Goal: Task Accomplishment & Management: Manage account settings

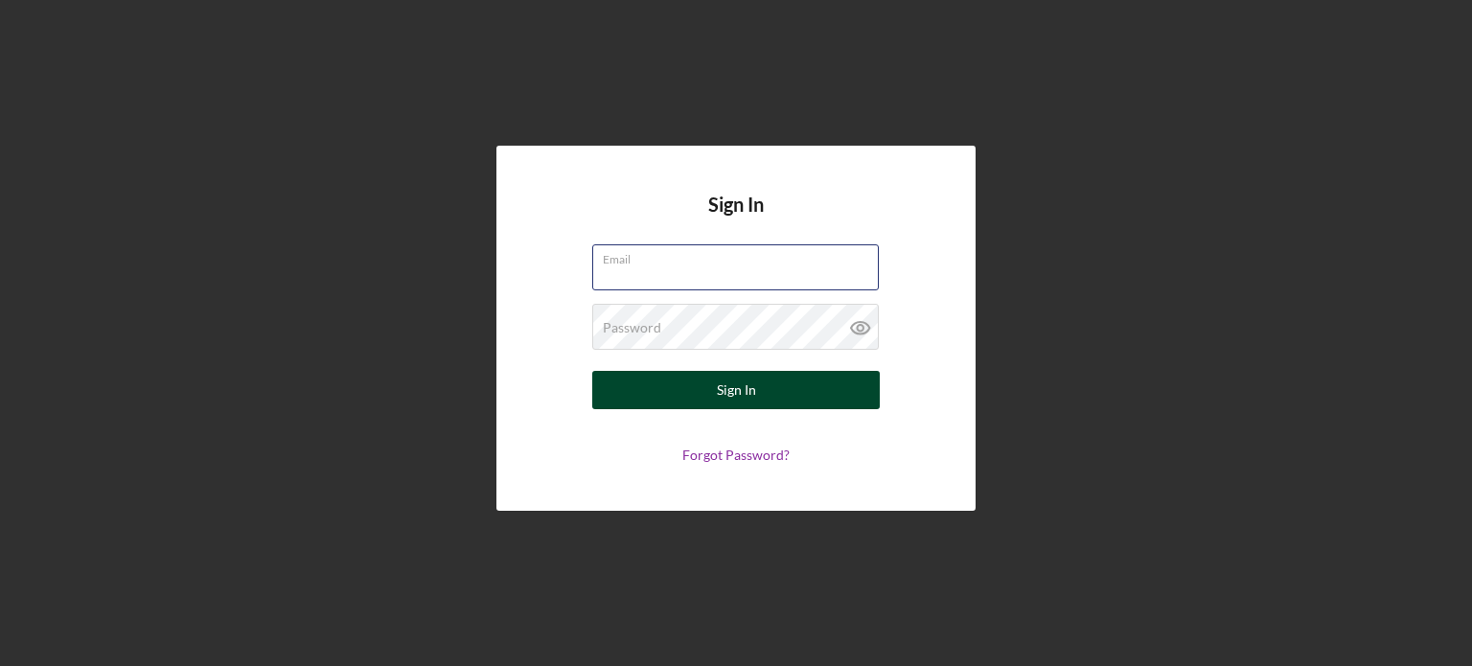
type input "[PERSON_NAME][EMAIL_ADDRESS][PERSON_NAME][DOMAIN_NAME]"
click at [736, 392] on div "Sign In" at bounding box center [736, 390] width 39 height 38
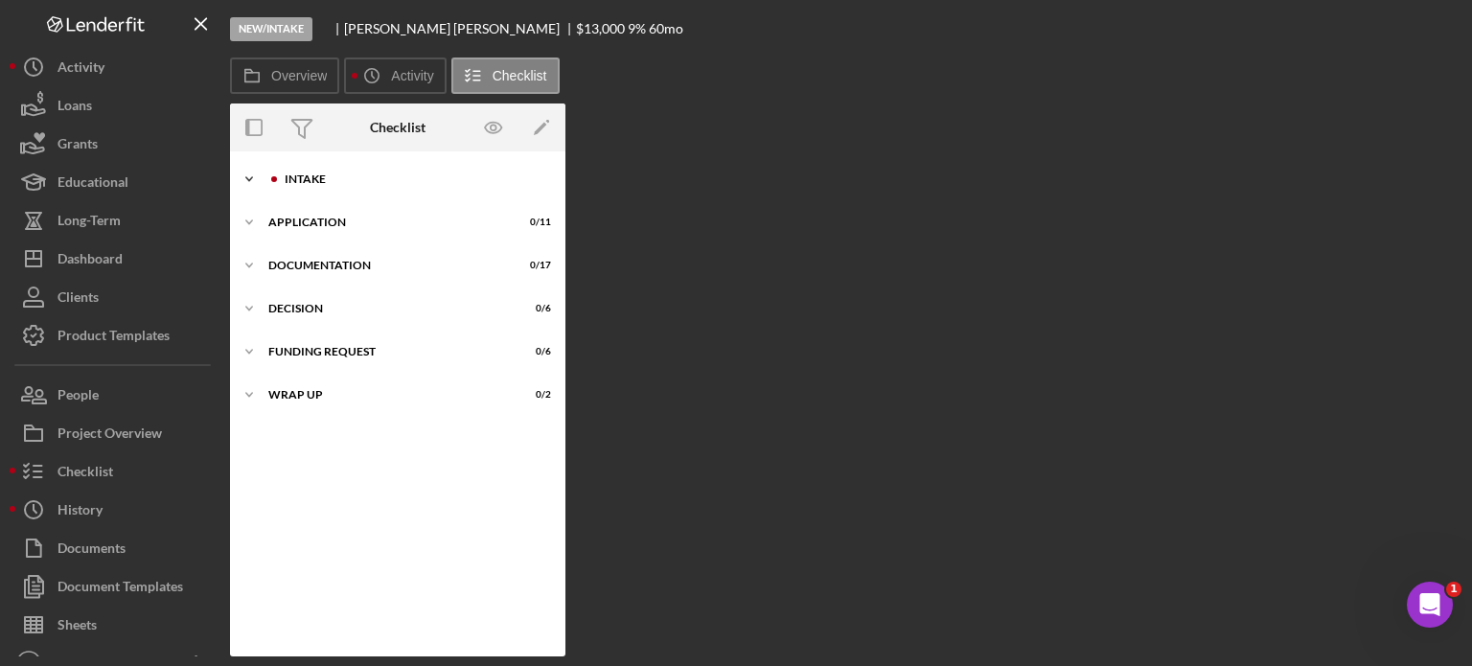
click at [317, 176] on div "Intake" at bounding box center [413, 179] width 257 height 12
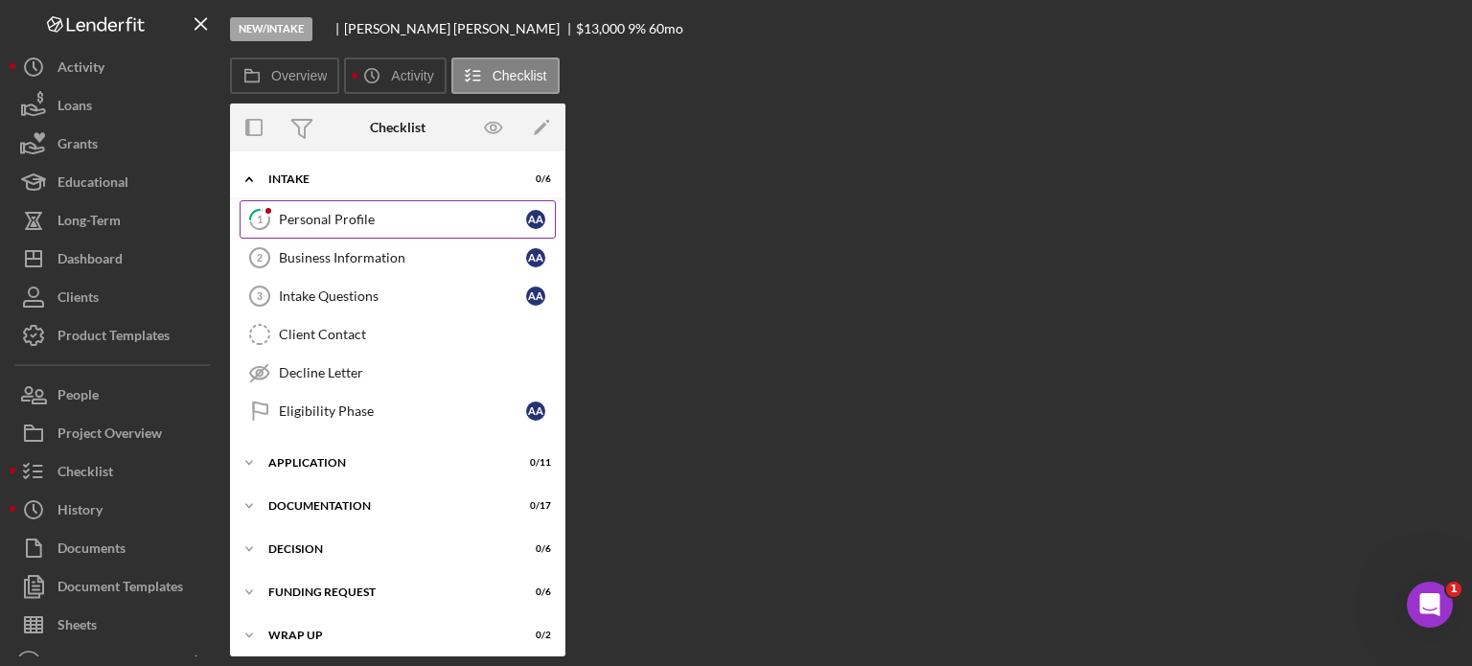
click at [326, 215] on div "Personal Profile" at bounding box center [402, 219] width 247 height 15
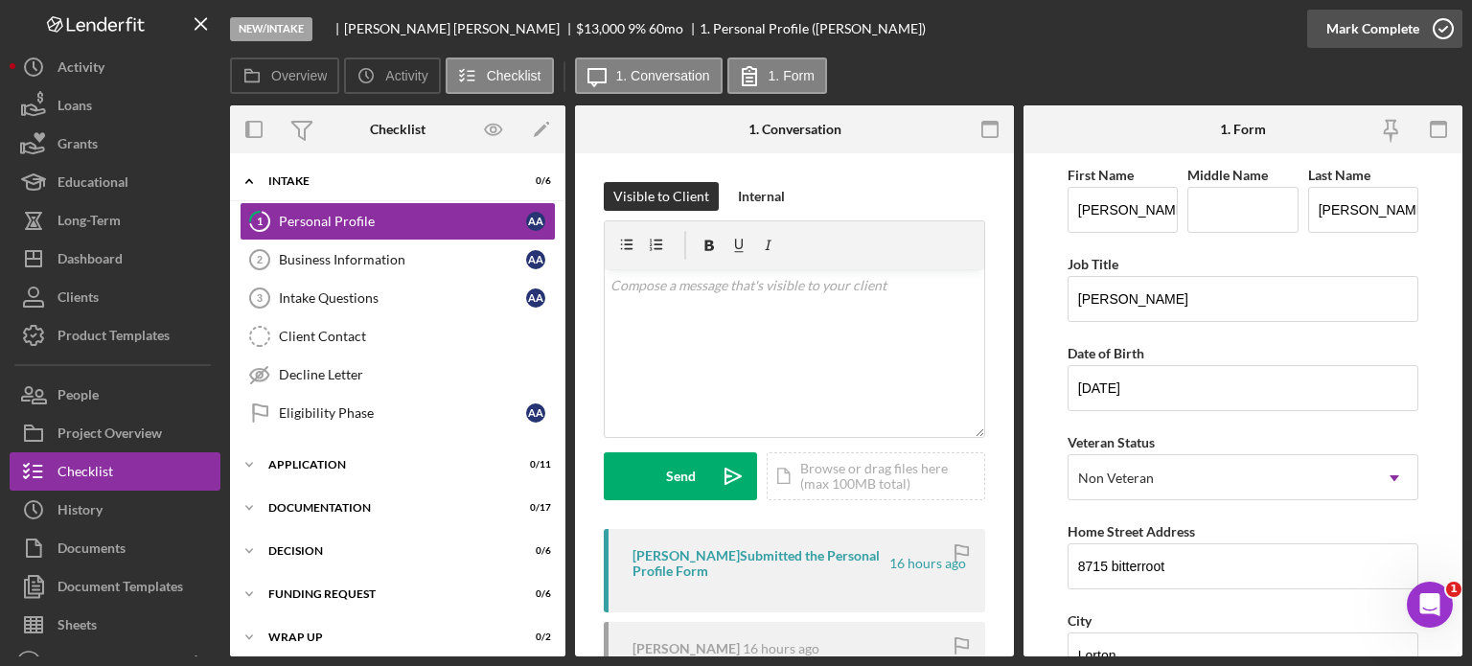
click at [1431, 30] on icon "button" at bounding box center [1443, 29] width 48 height 48
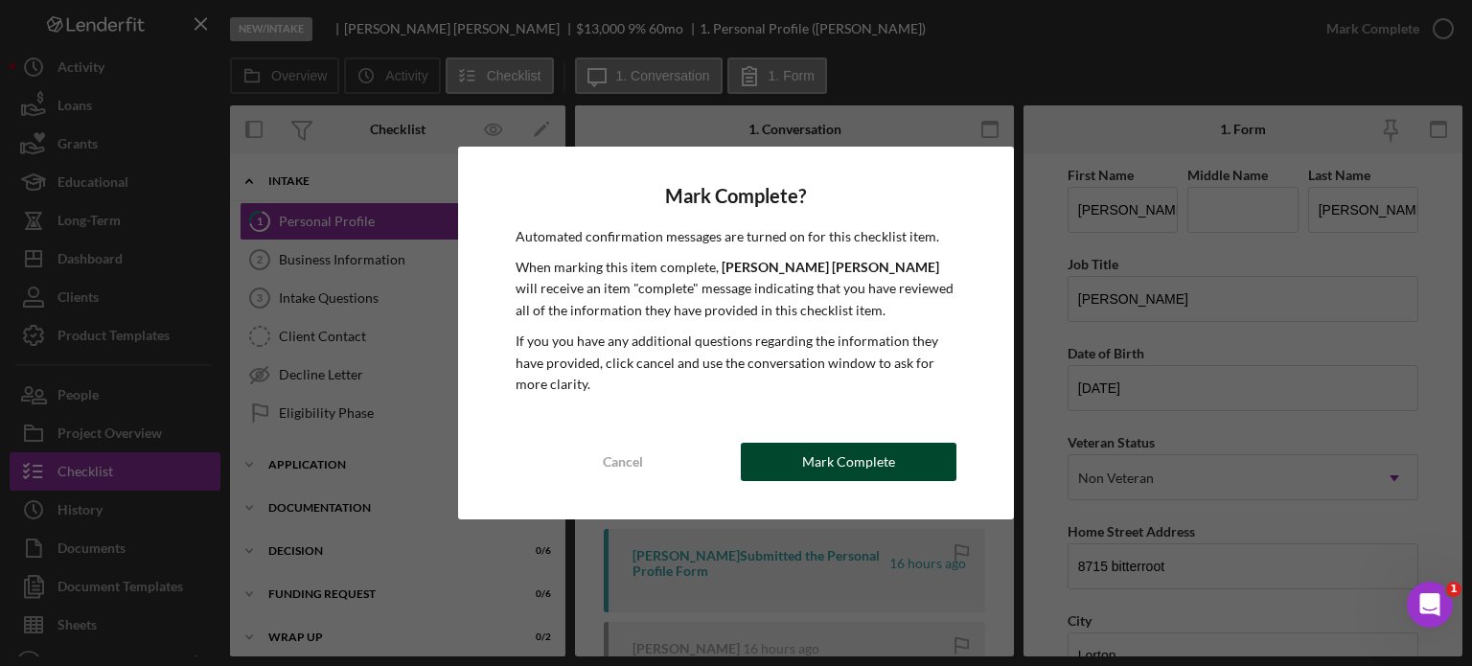
click at [873, 464] on div "Mark Complete" at bounding box center [848, 462] width 93 height 38
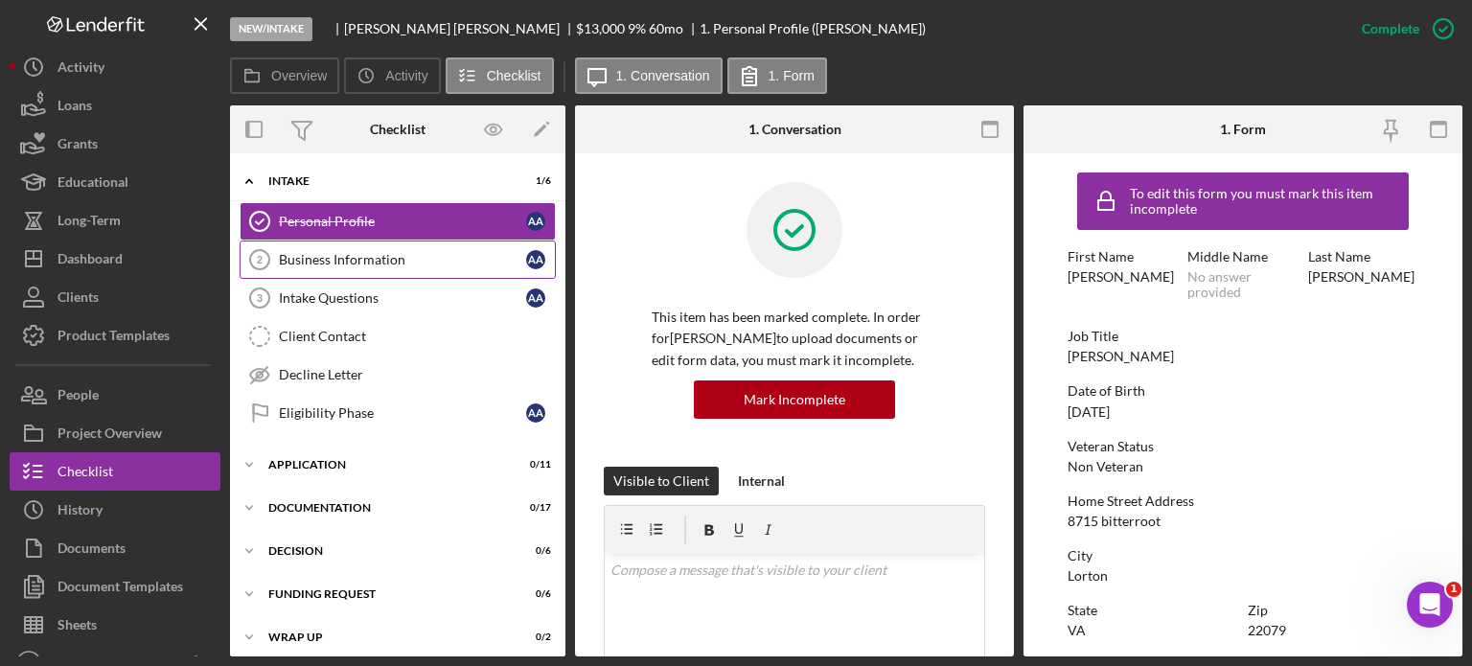
click at [379, 266] on div "Business Information" at bounding box center [402, 259] width 247 height 15
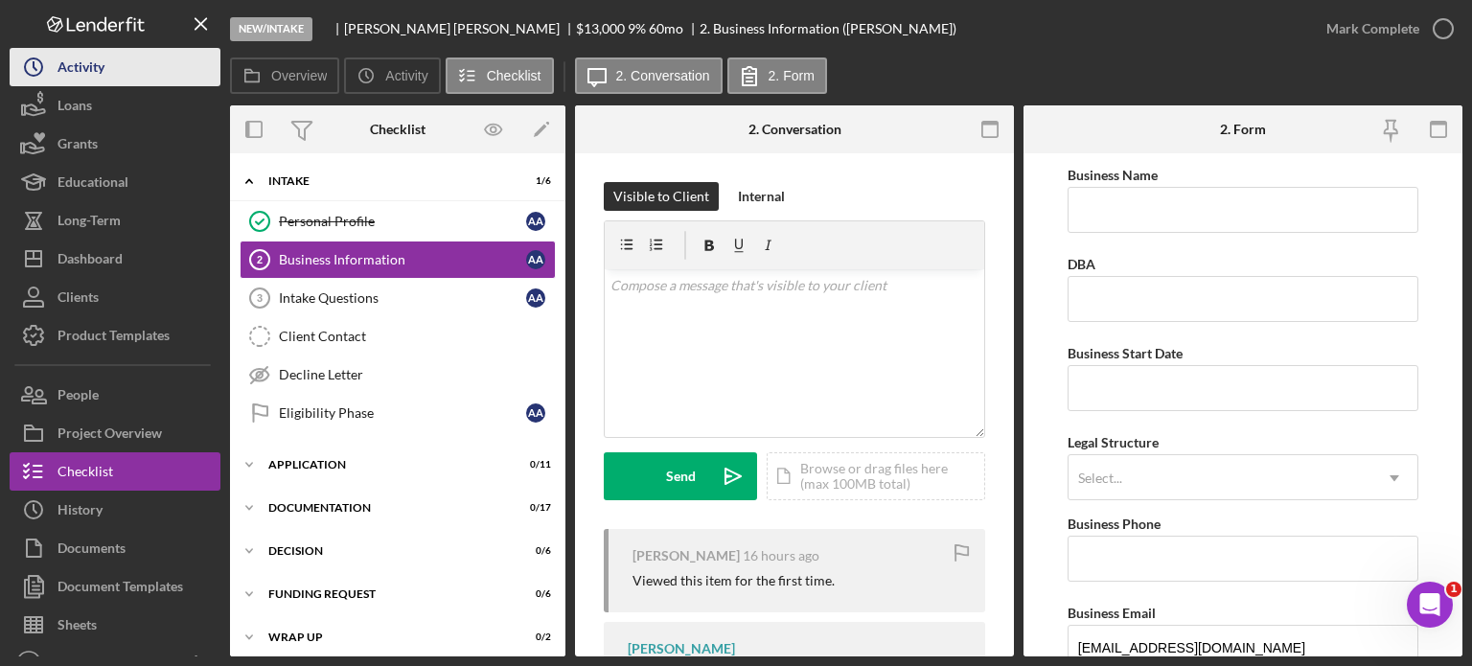
click at [99, 79] on div "Activity" at bounding box center [81, 69] width 47 height 43
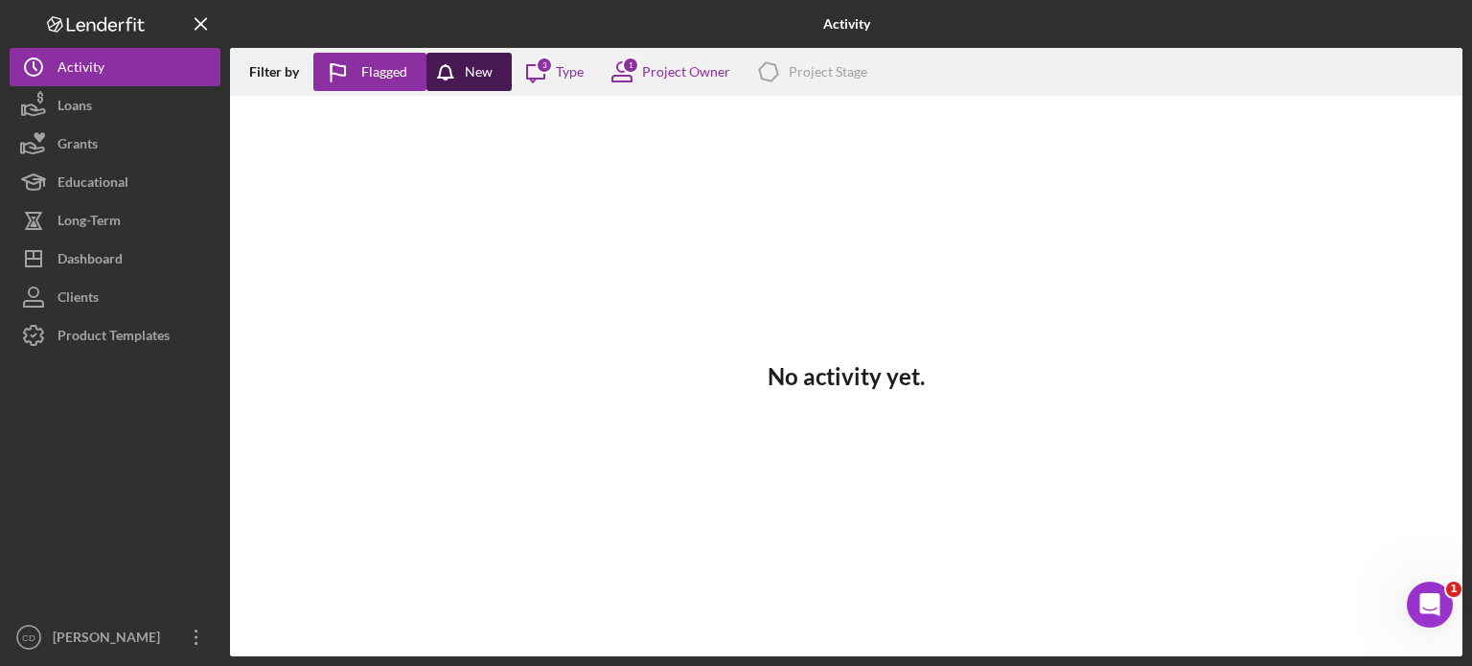
click at [444, 76] on icon "button" at bounding box center [451, 77] width 48 height 48
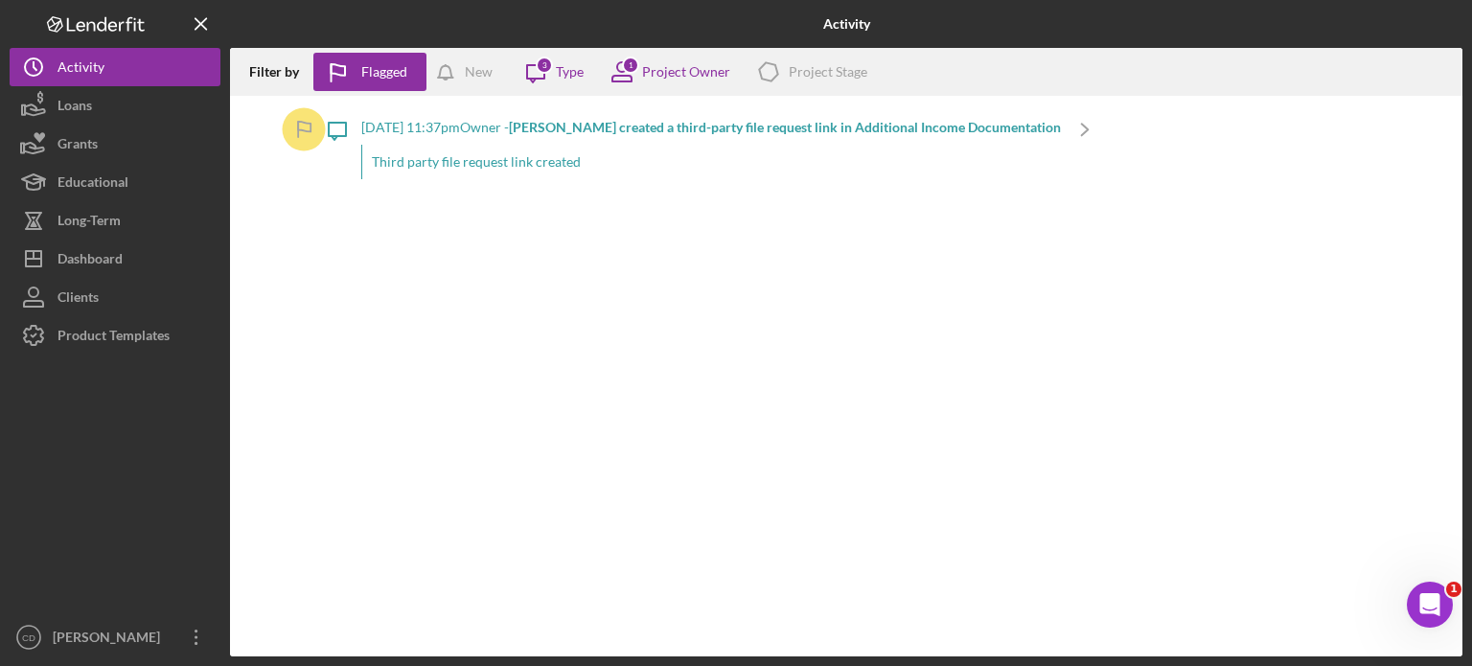
click at [280, 80] on div "Filter by" at bounding box center [281, 71] width 64 height 15
click at [389, 75] on div "Flagged" at bounding box center [384, 72] width 46 height 38
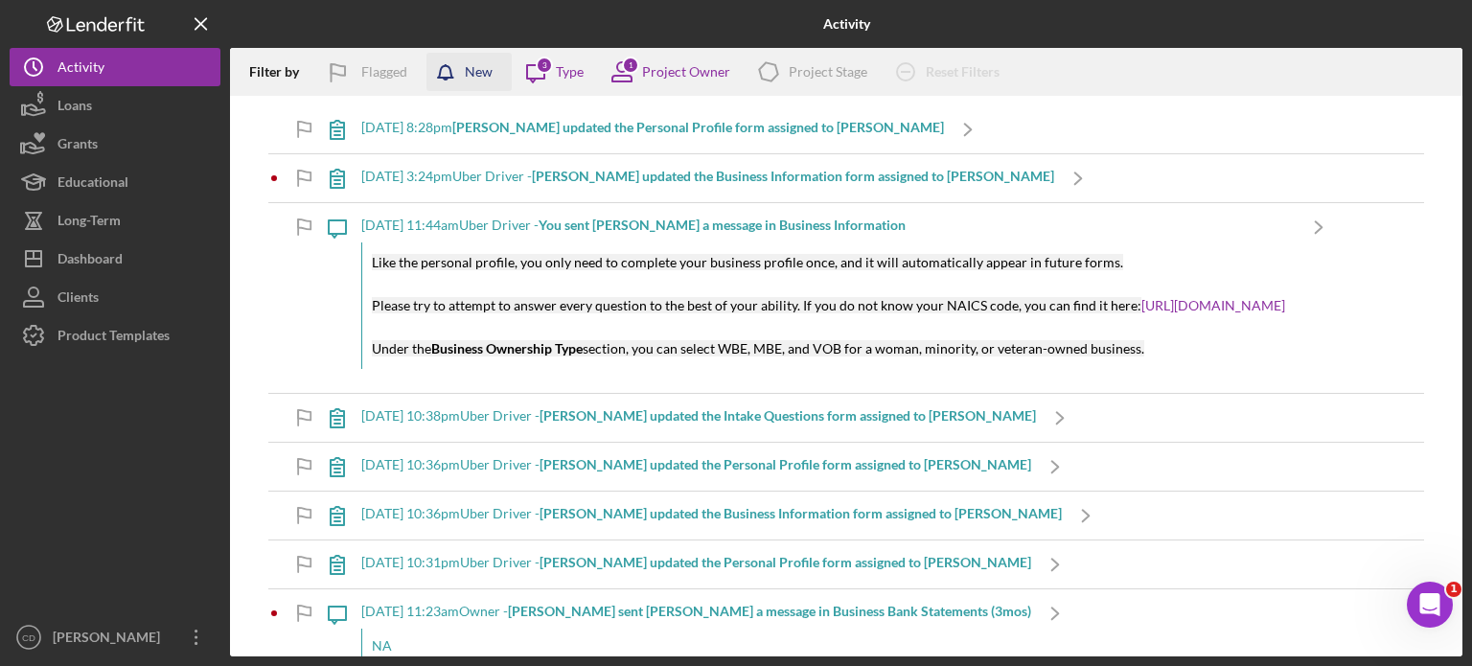
click at [472, 74] on div "New" at bounding box center [479, 72] width 28 height 38
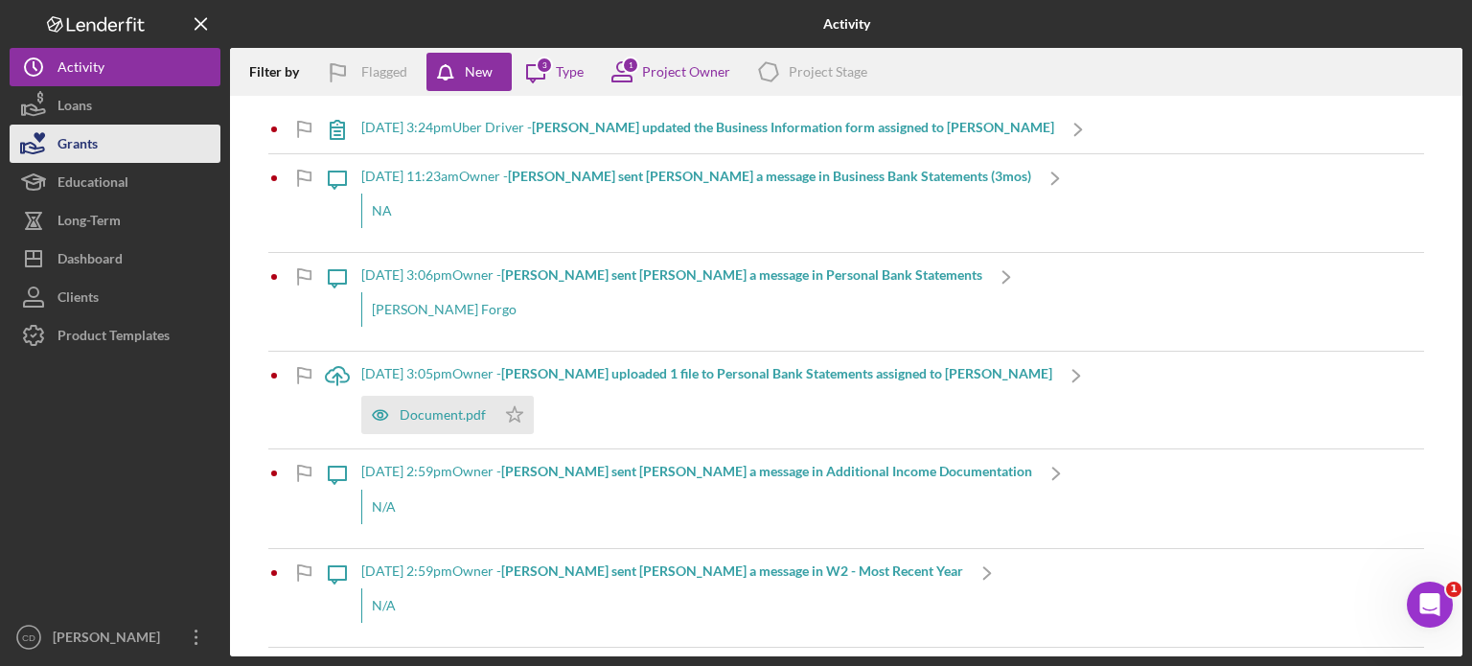
click at [61, 130] on div "Grants" at bounding box center [78, 146] width 40 height 43
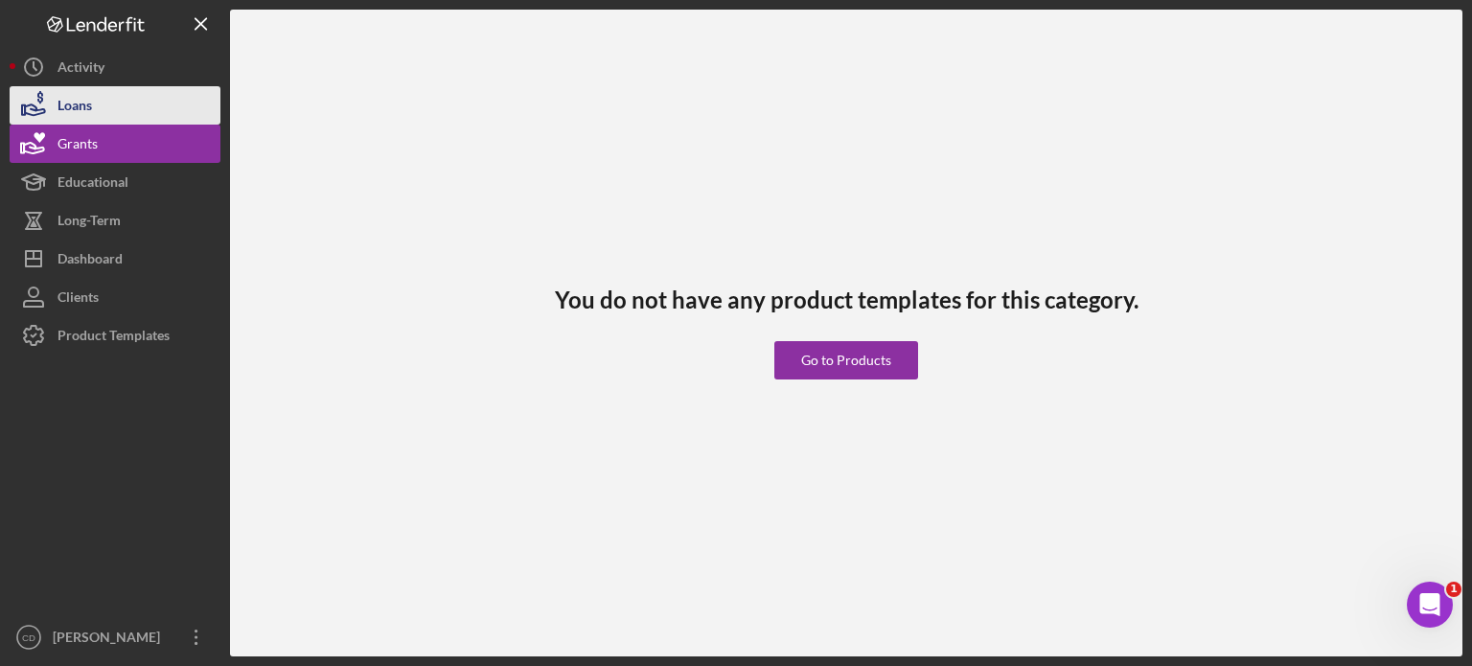
click at [67, 108] on div "Loans" at bounding box center [75, 107] width 35 height 43
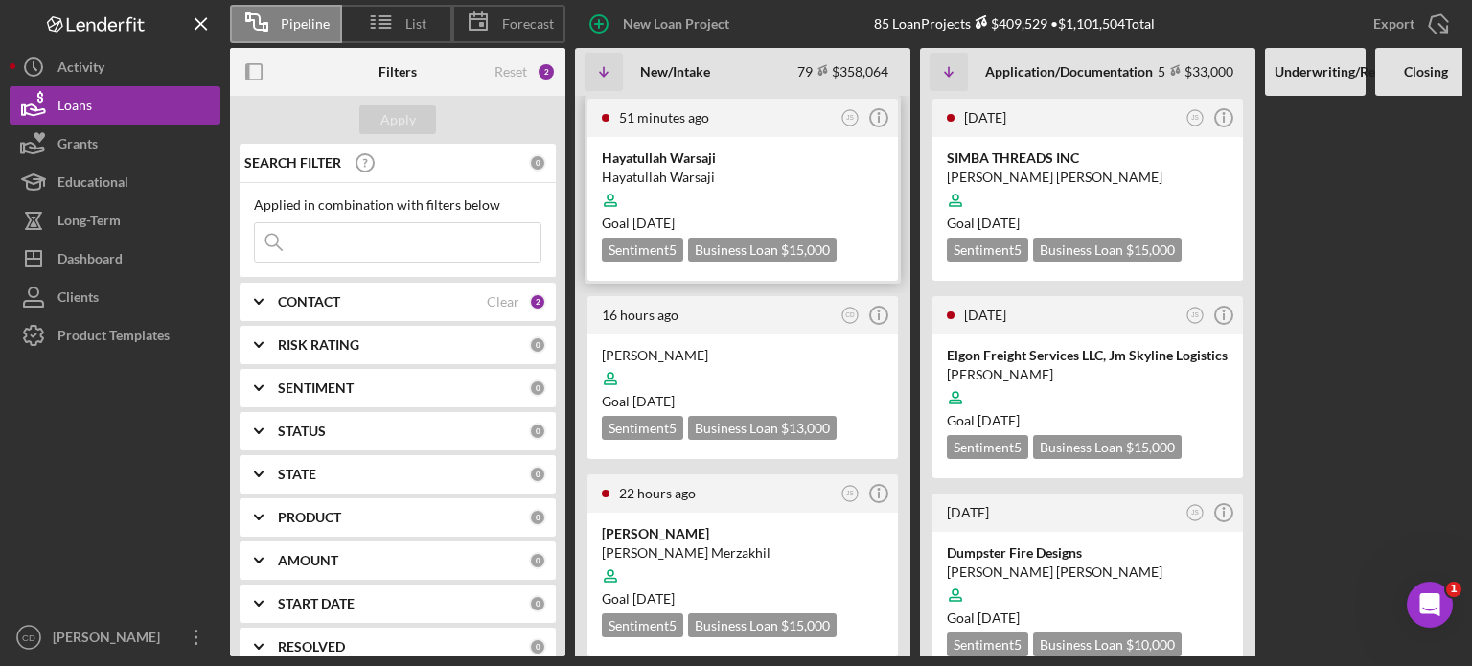
click at [710, 182] on div at bounding box center [743, 200] width 282 height 36
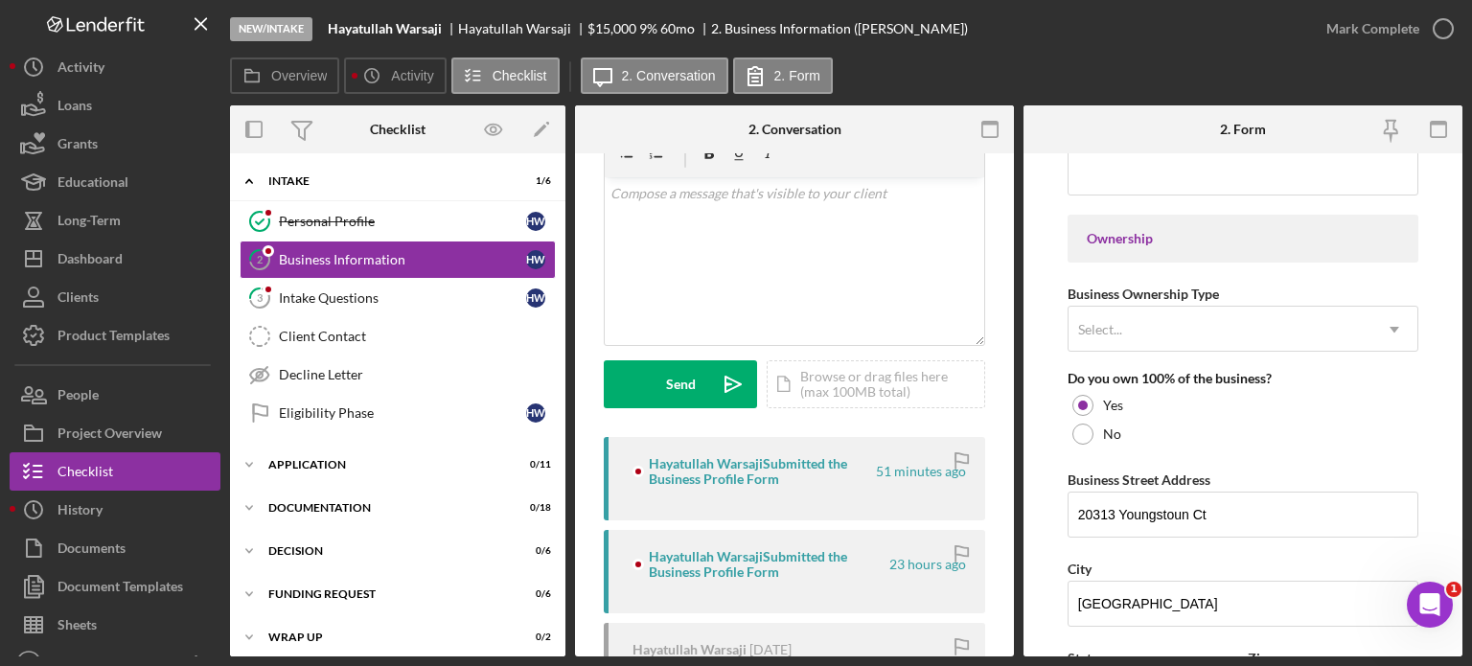
scroll to position [863, 0]
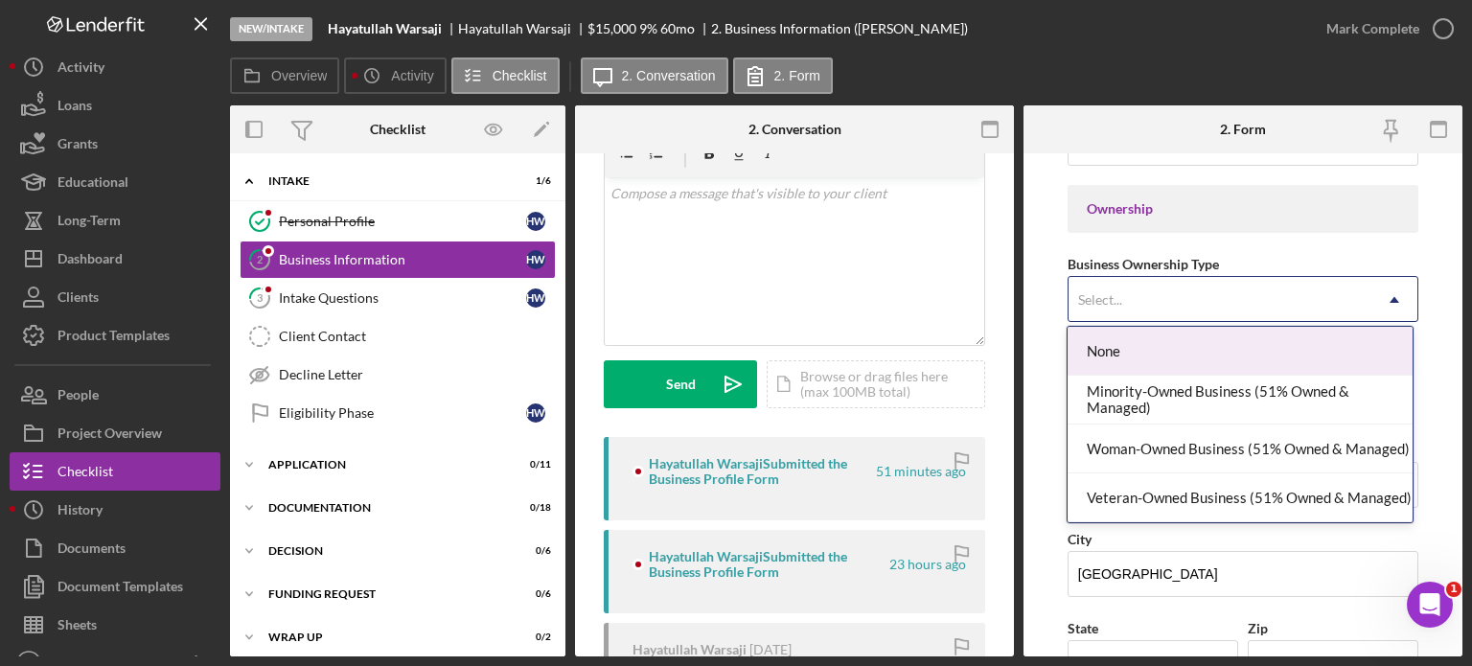
click at [1111, 303] on div "Select..." at bounding box center [1100, 299] width 44 height 15
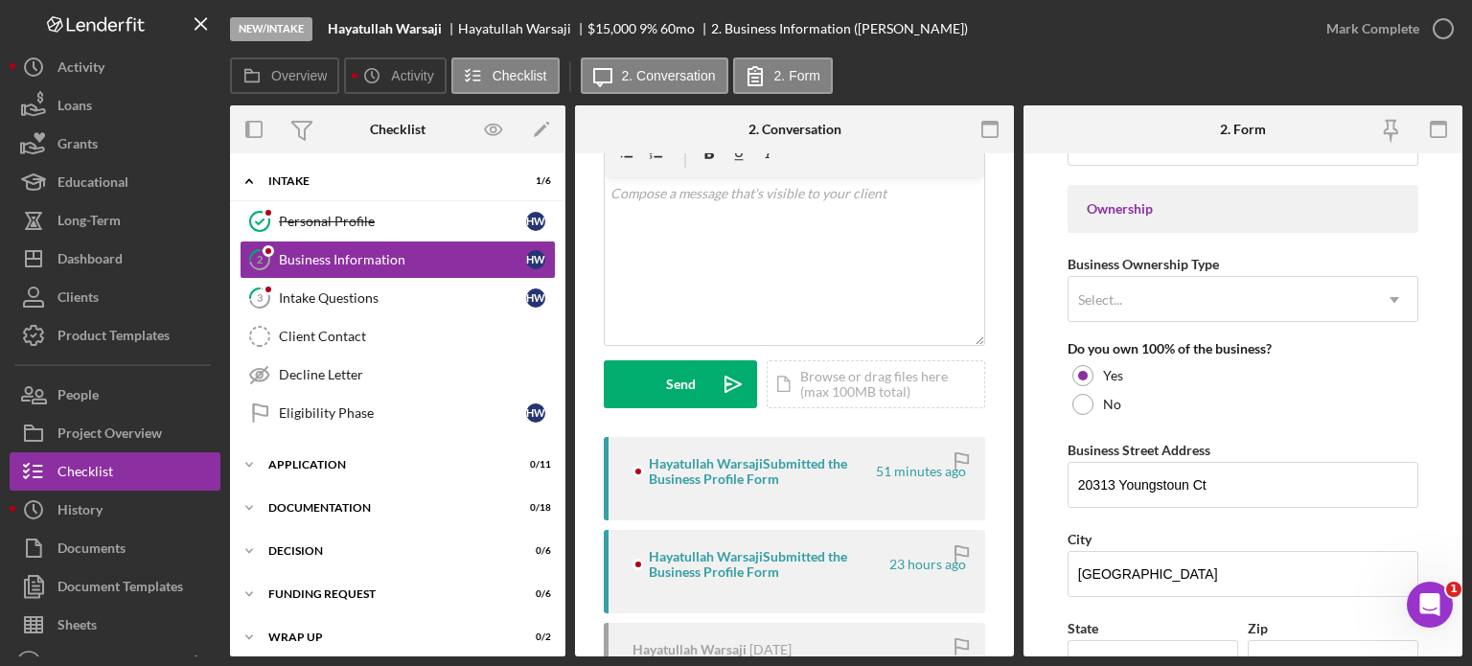
click at [1040, 311] on form "Business Name [PERSON_NAME] DBA Business Start Date [DATE] Legal Structure Self…" at bounding box center [1243, 404] width 439 height 503
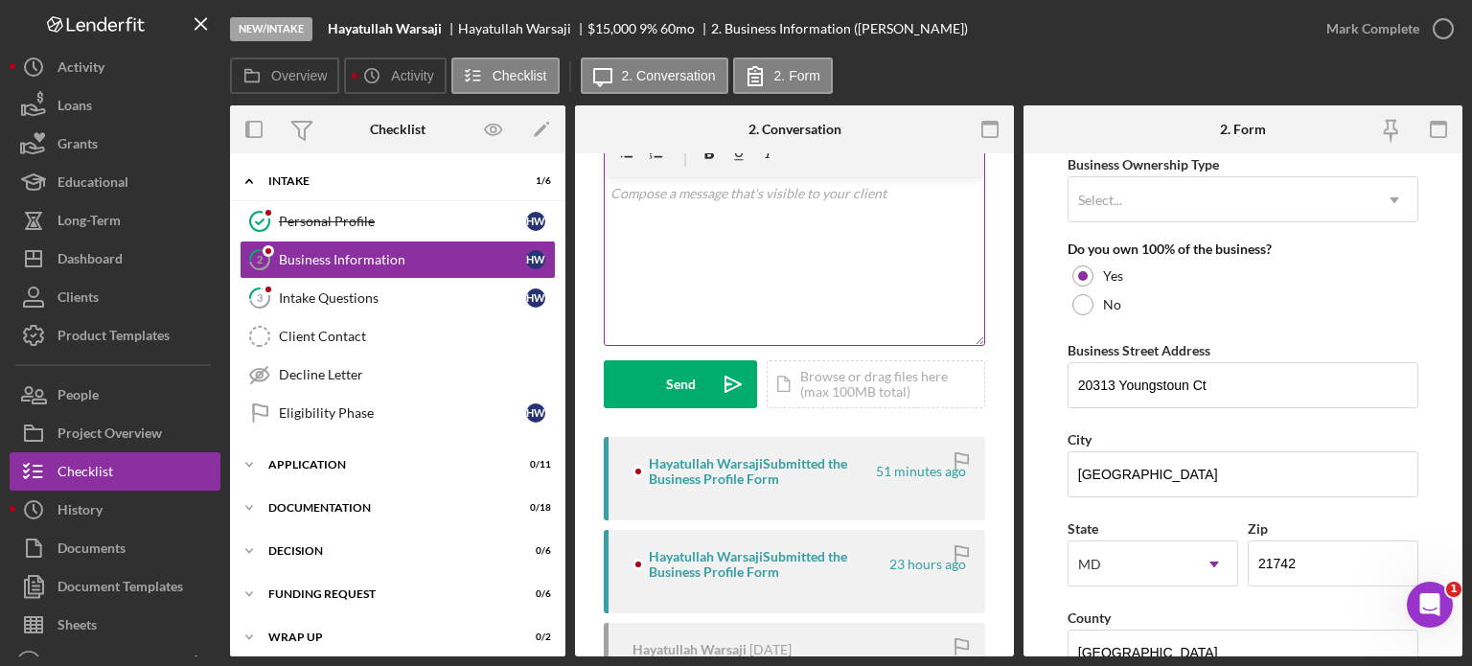
scroll to position [767, 0]
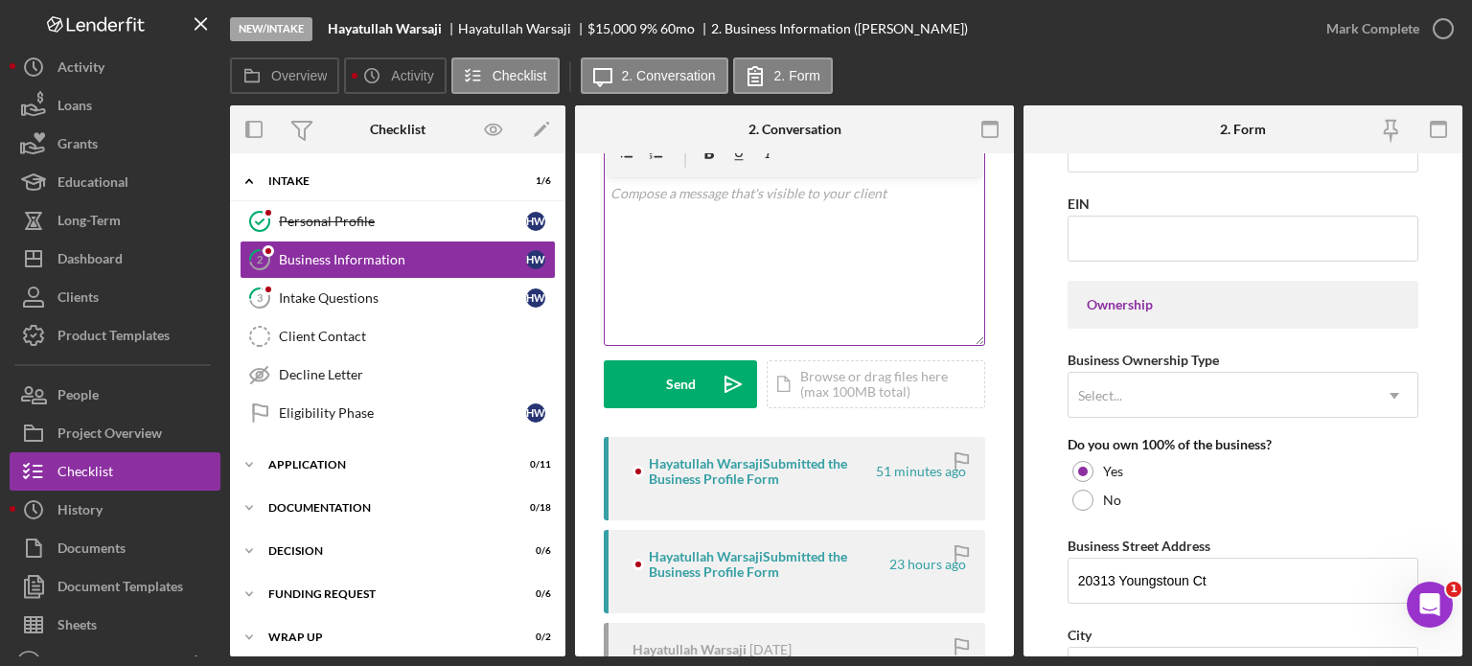
click at [688, 216] on div "v Color teal Color pink Remove color Add row above Add row below Add column bef…" at bounding box center [795, 261] width 380 height 168
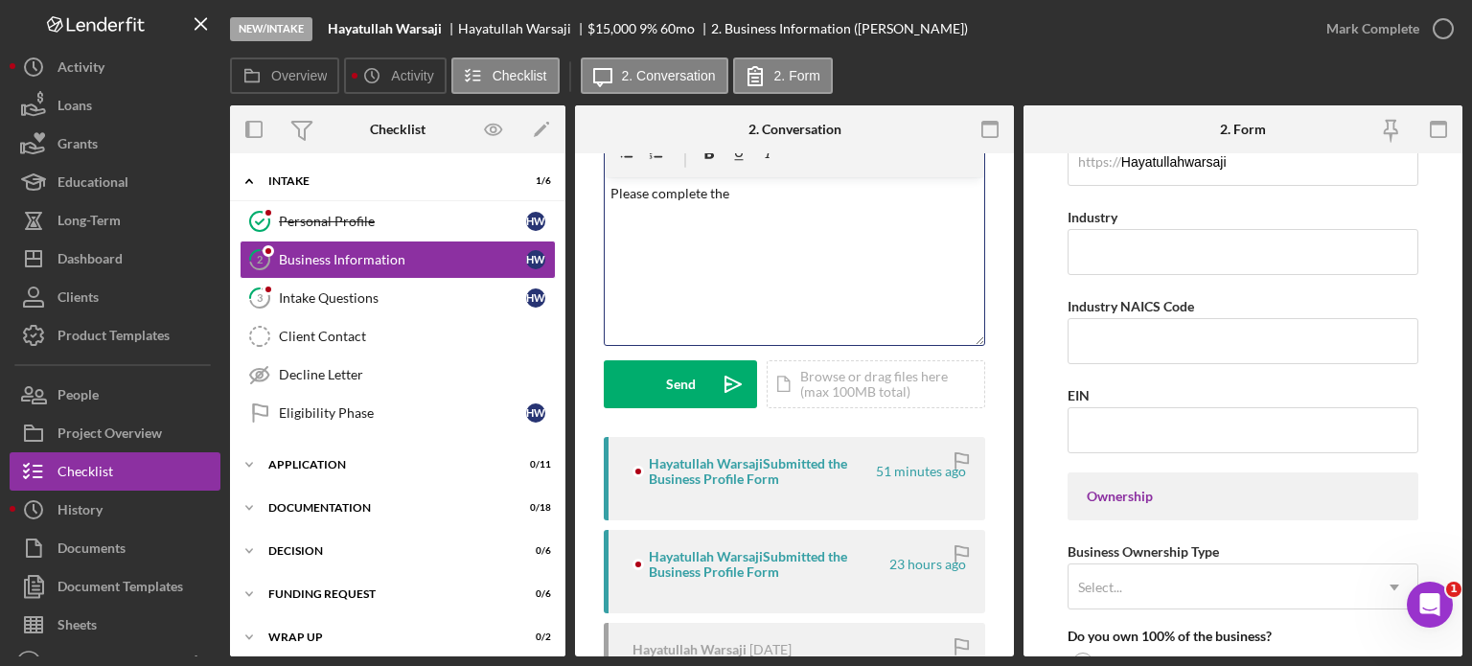
scroll to position [479, 0]
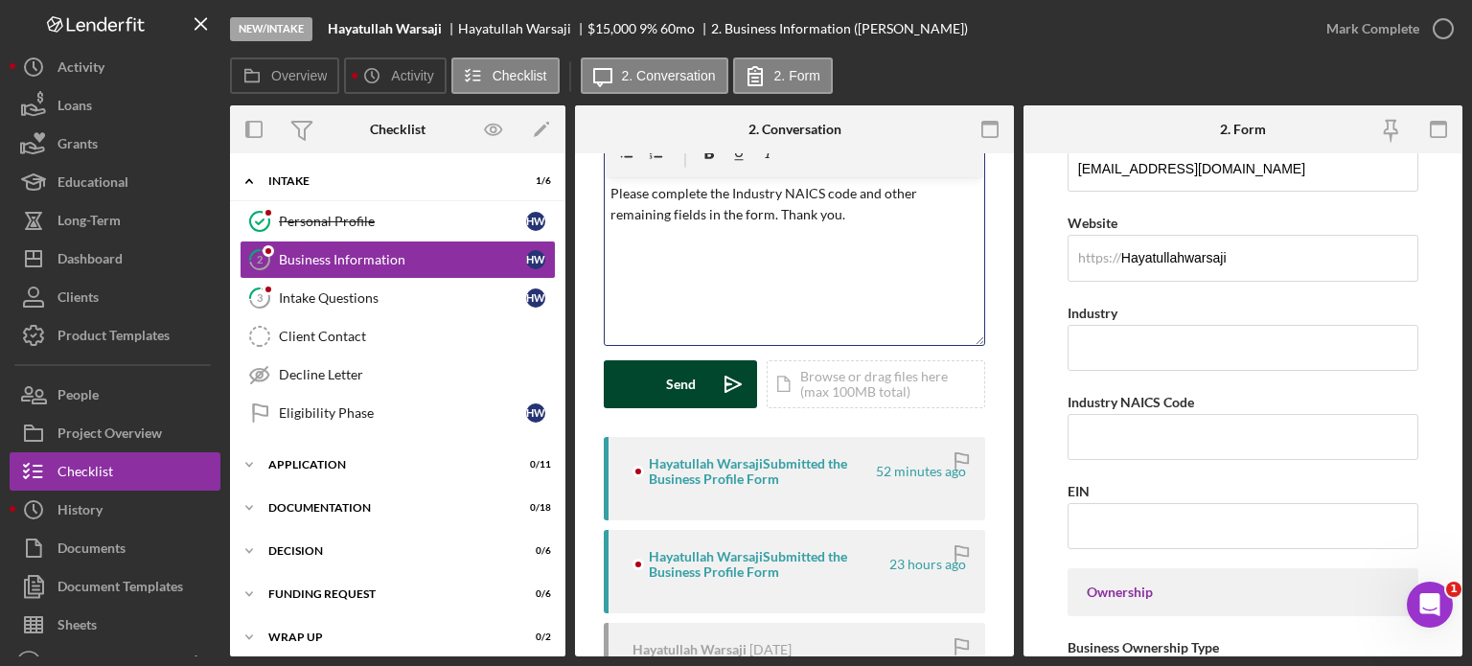
click at [675, 386] on div "Send" at bounding box center [681, 384] width 30 height 48
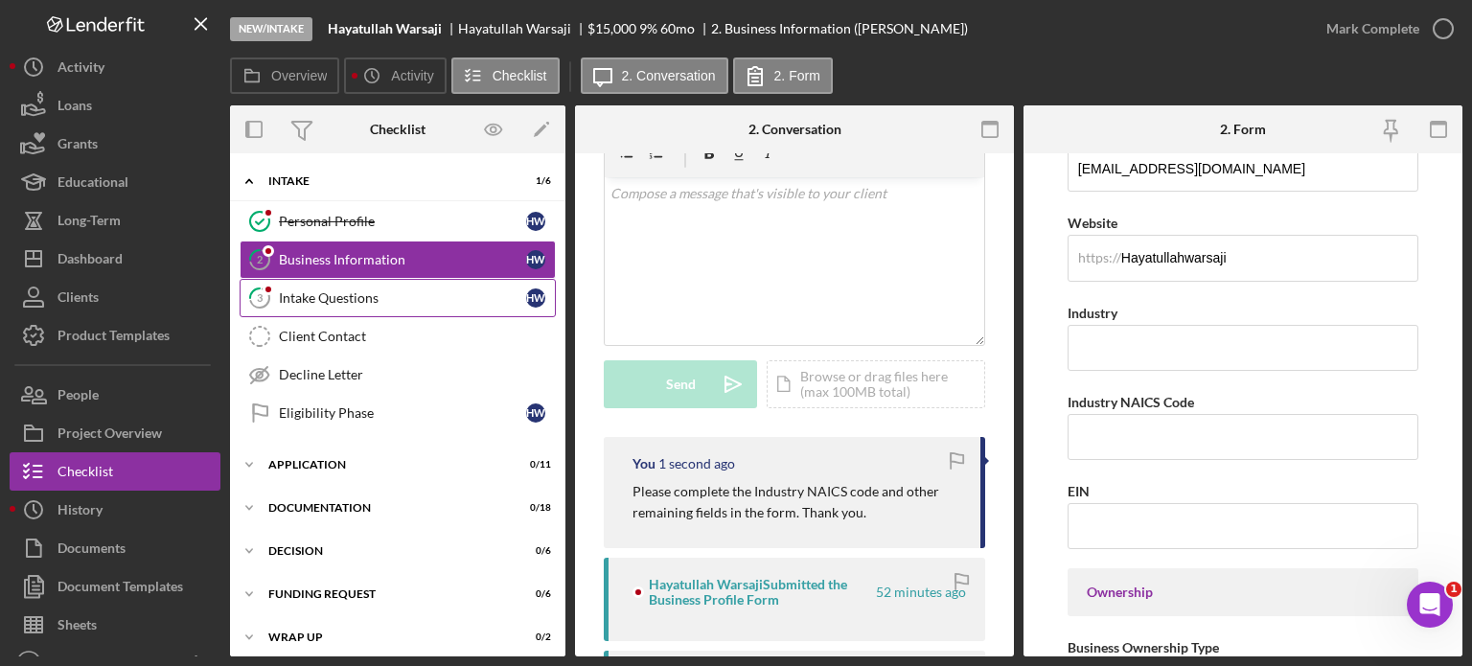
click at [358, 297] on div "Intake Questions" at bounding box center [402, 297] width 247 height 15
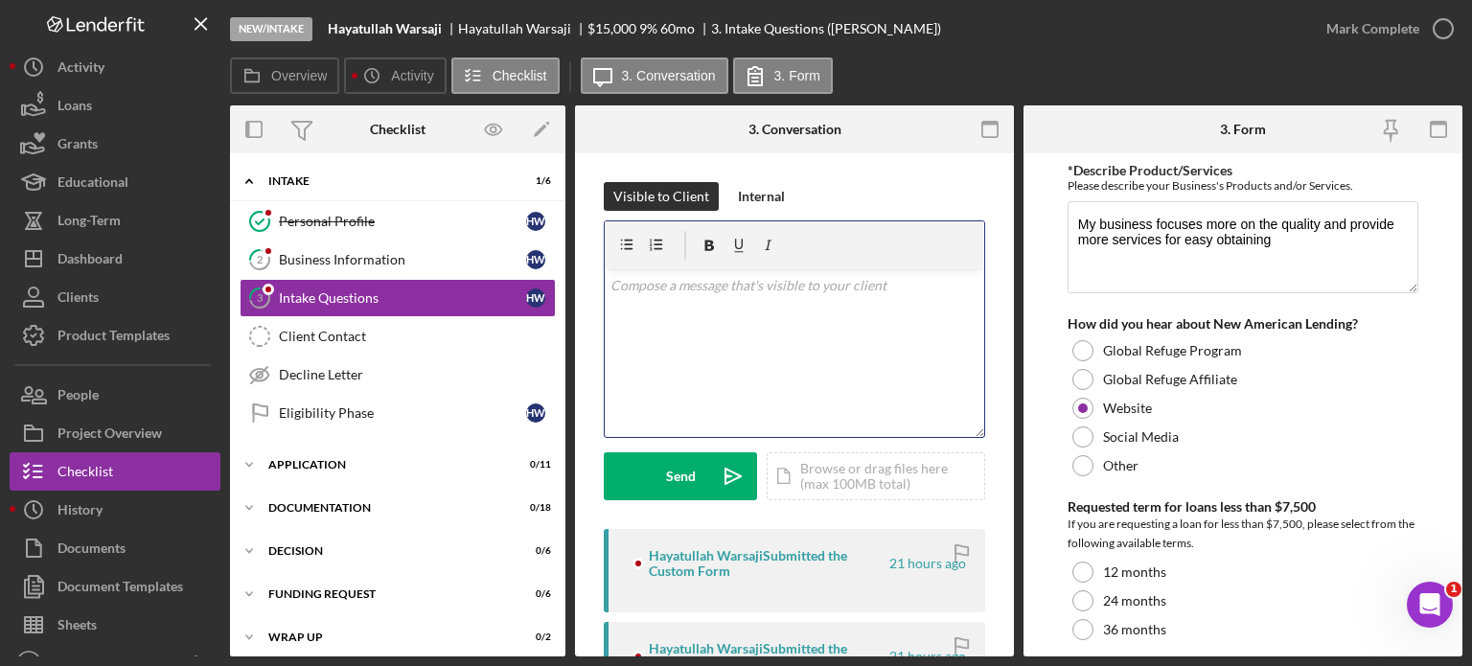
click at [905, 295] on p at bounding box center [795, 285] width 369 height 21
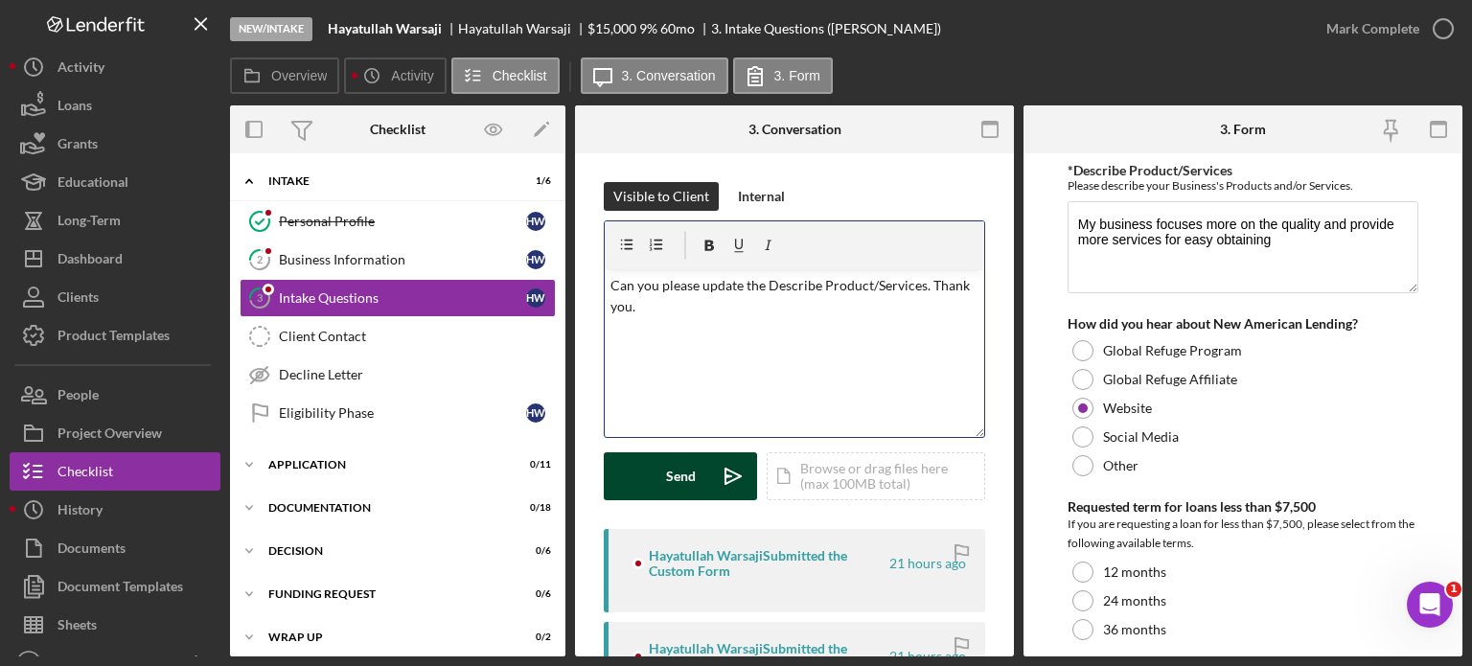
click at [679, 473] on div "Send" at bounding box center [681, 476] width 30 height 48
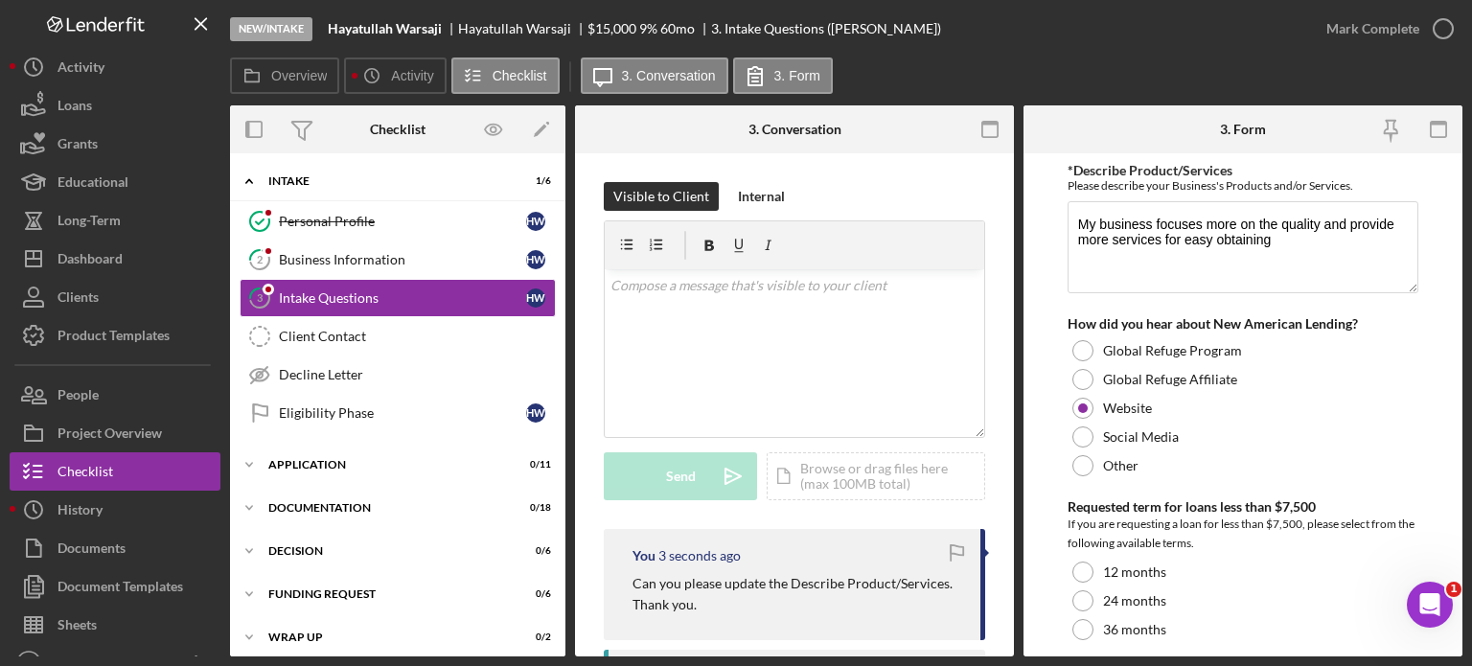
click at [256, 24] on div "New/Intake" at bounding box center [271, 29] width 82 height 24
click at [276, 74] on label "Overview" at bounding box center [299, 75] width 56 height 15
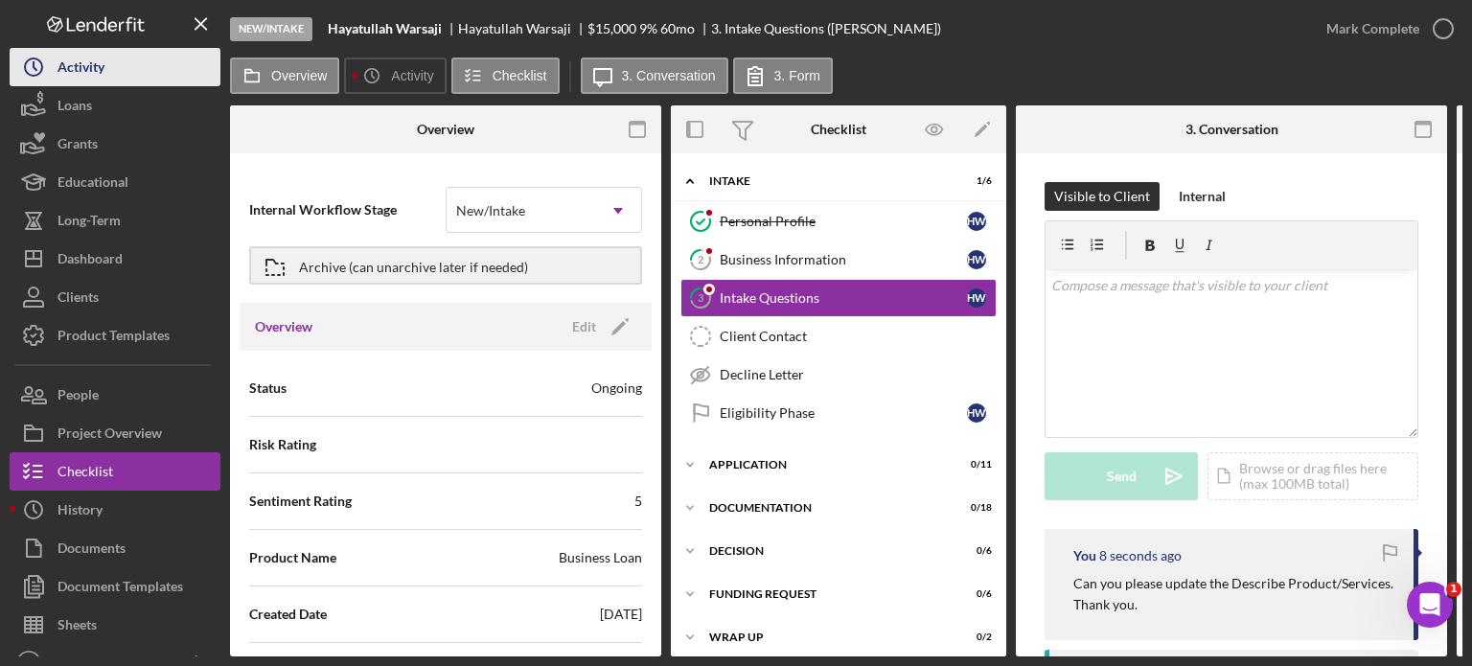
click at [126, 69] on button "Icon/History Activity" at bounding box center [115, 67] width 211 height 38
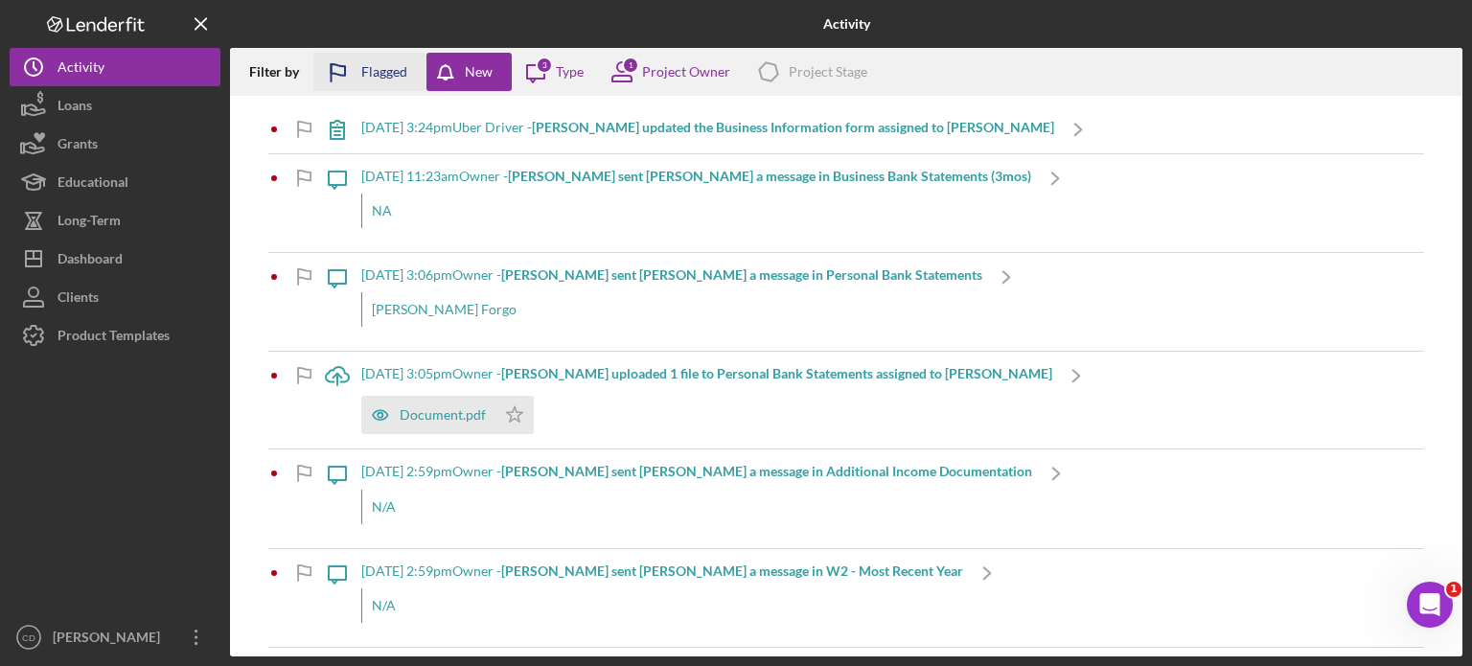
click at [368, 74] on div "Flagged" at bounding box center [384, 72] width 46 height 38
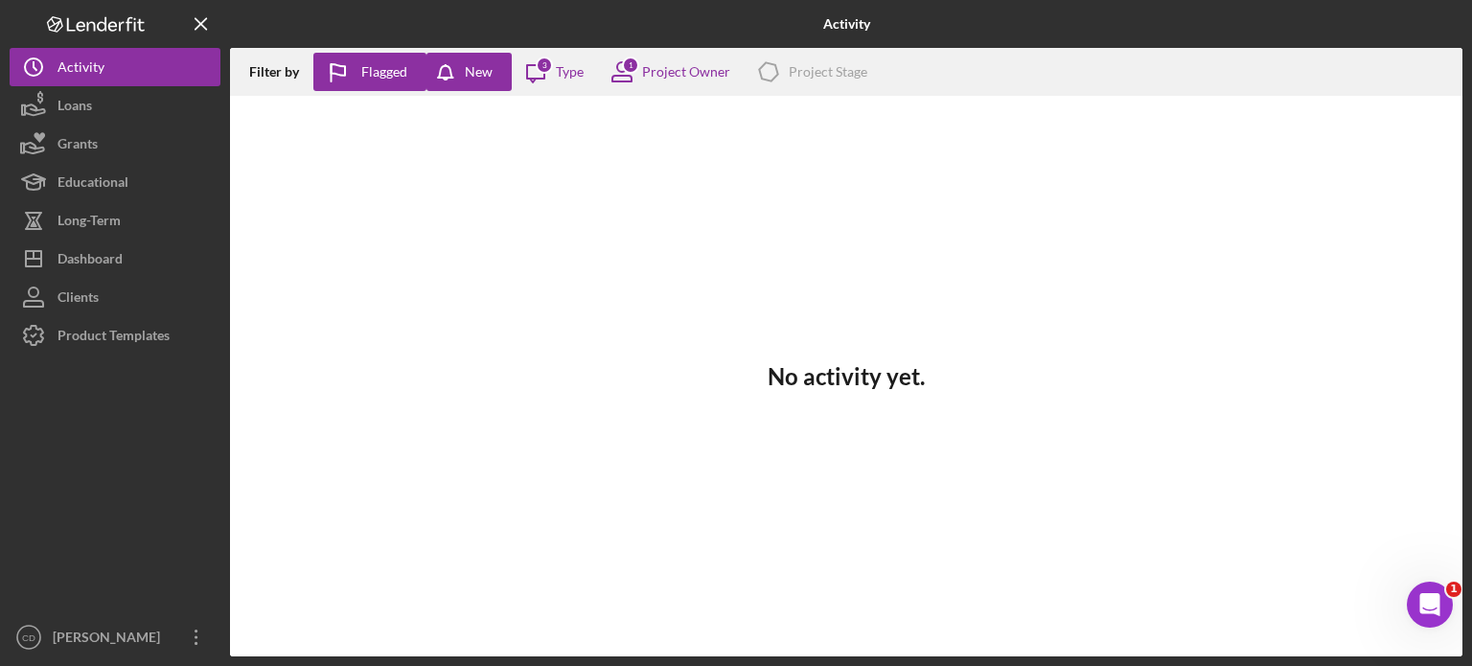
click at [297, 71] on div "Filter by" at bounding box center [281, 71] width 64 height 15
click at [130, 96] on button "Loans" at bounding box center [115, 105] width 211 height 38
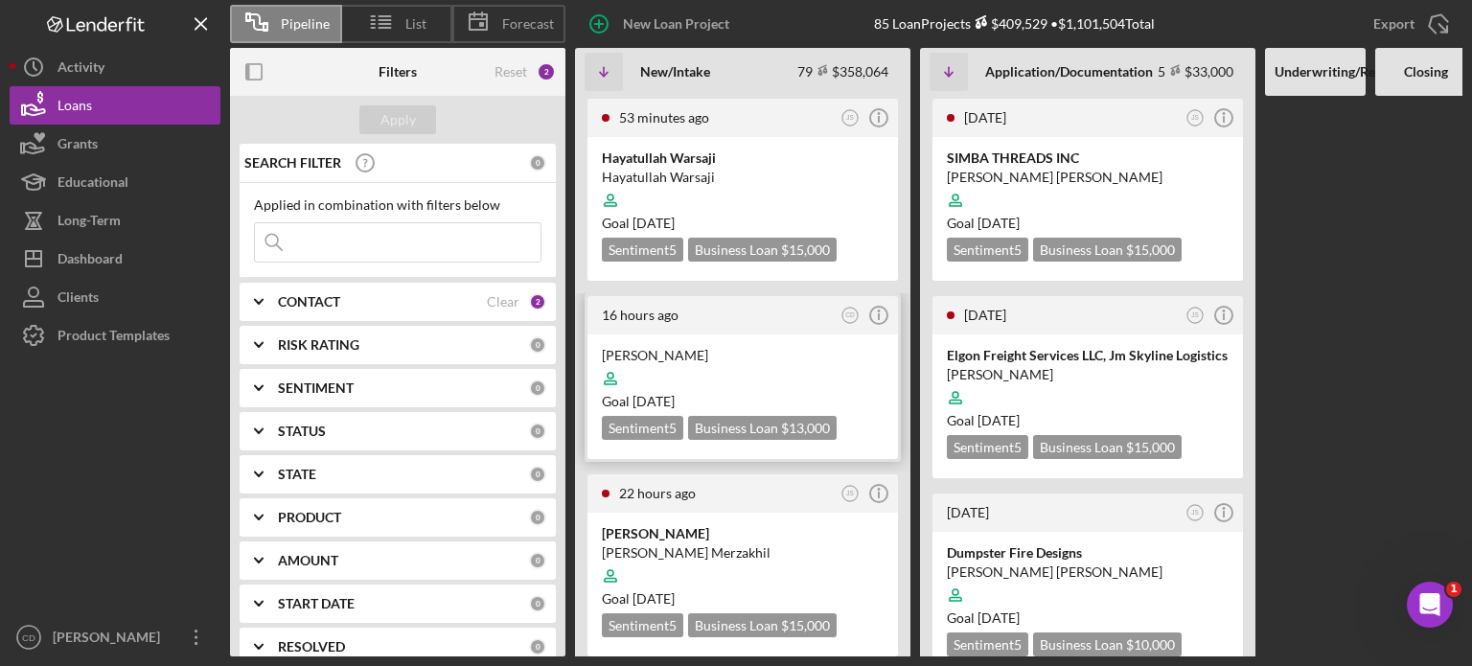
click at [767, 367] on div at bounding box center [743, 378] width 282 height 36
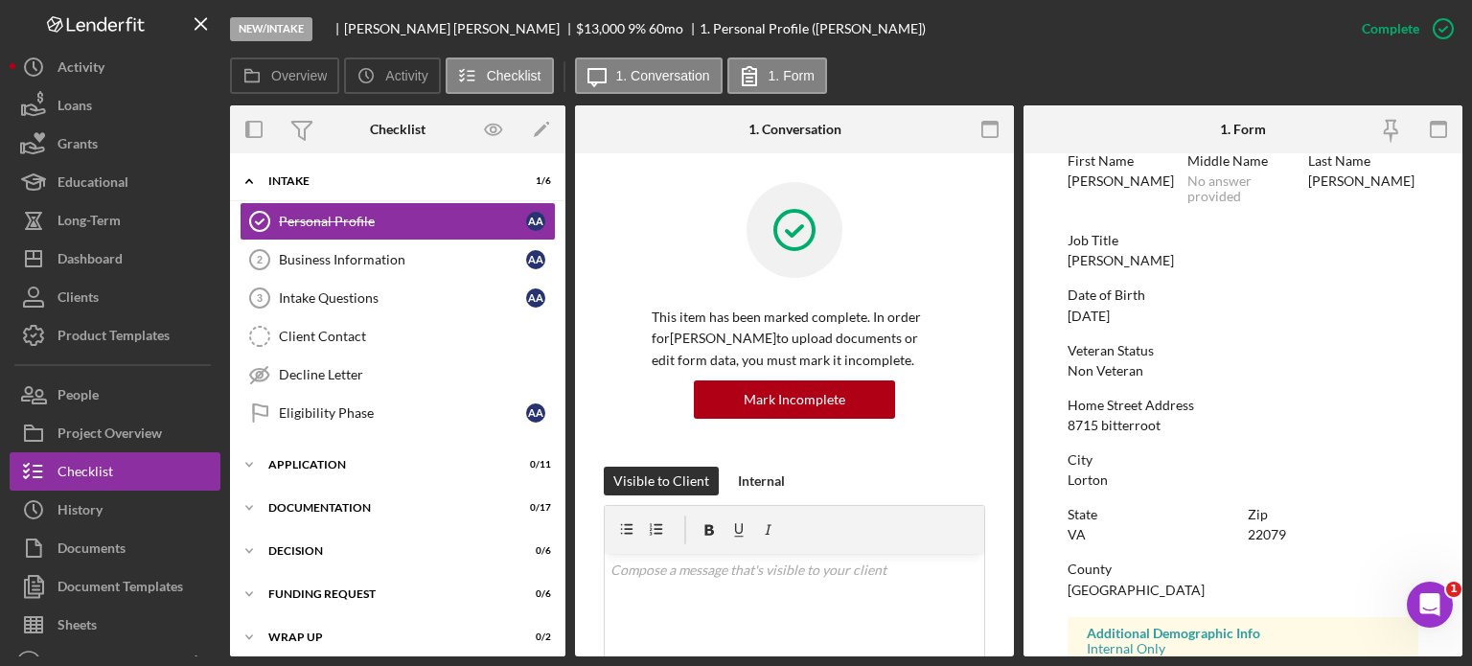
scroll to position [192, 0]
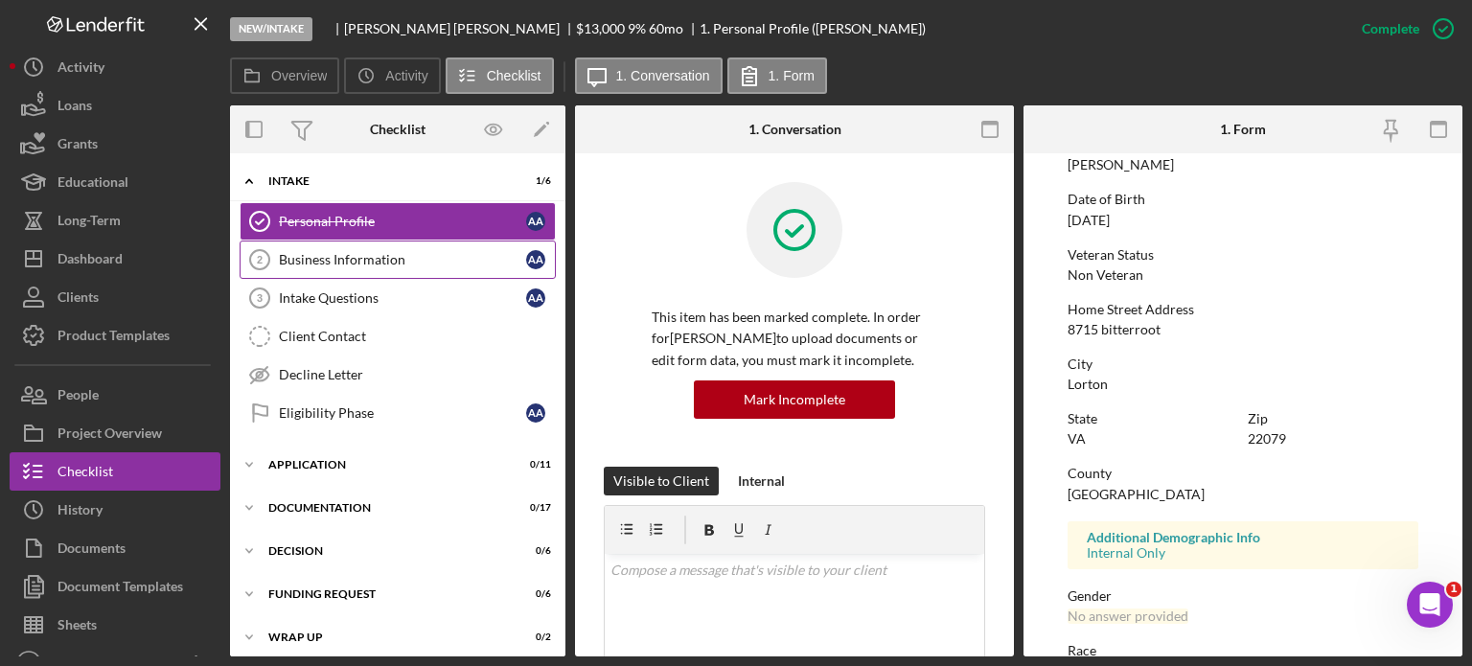
click at [415, 258] on div "Business Information" at bounding box center [402, 259] width 247 height 15
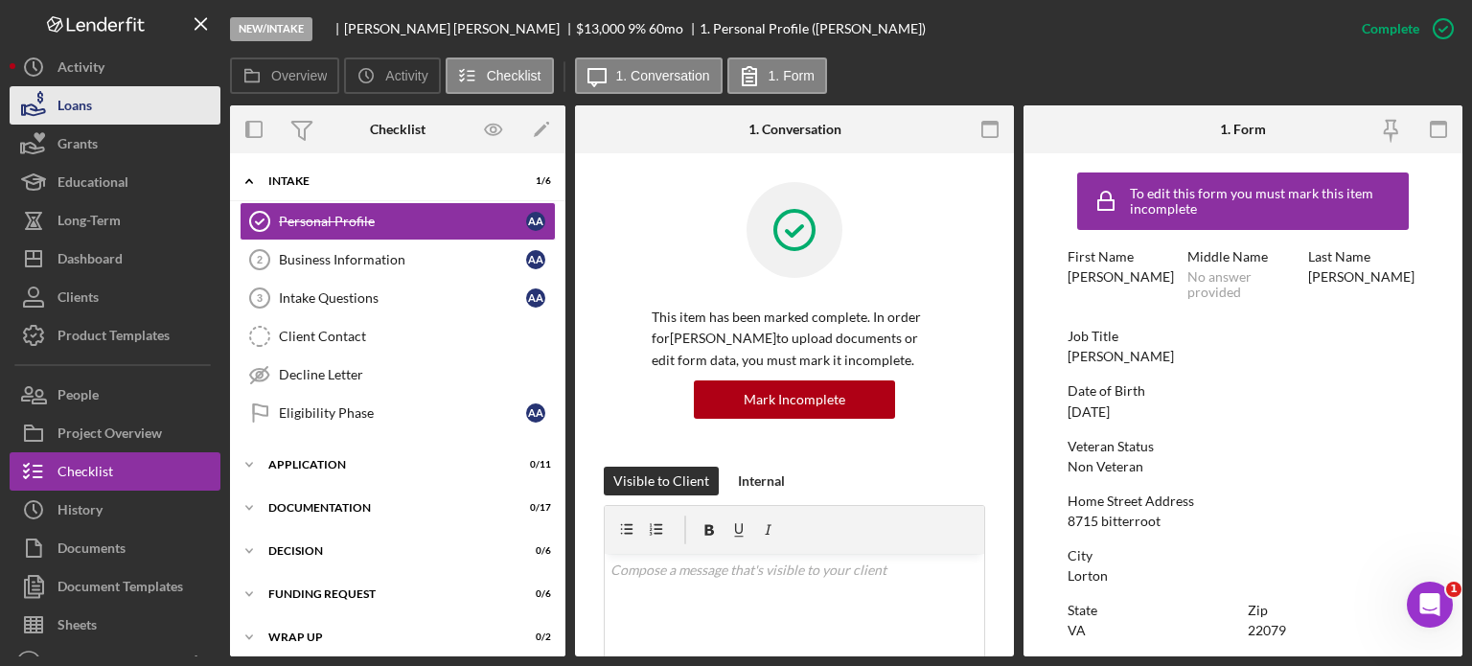
click at [99, 101] on button "Loans" at bounding box center [115, 105] width 211 height 38
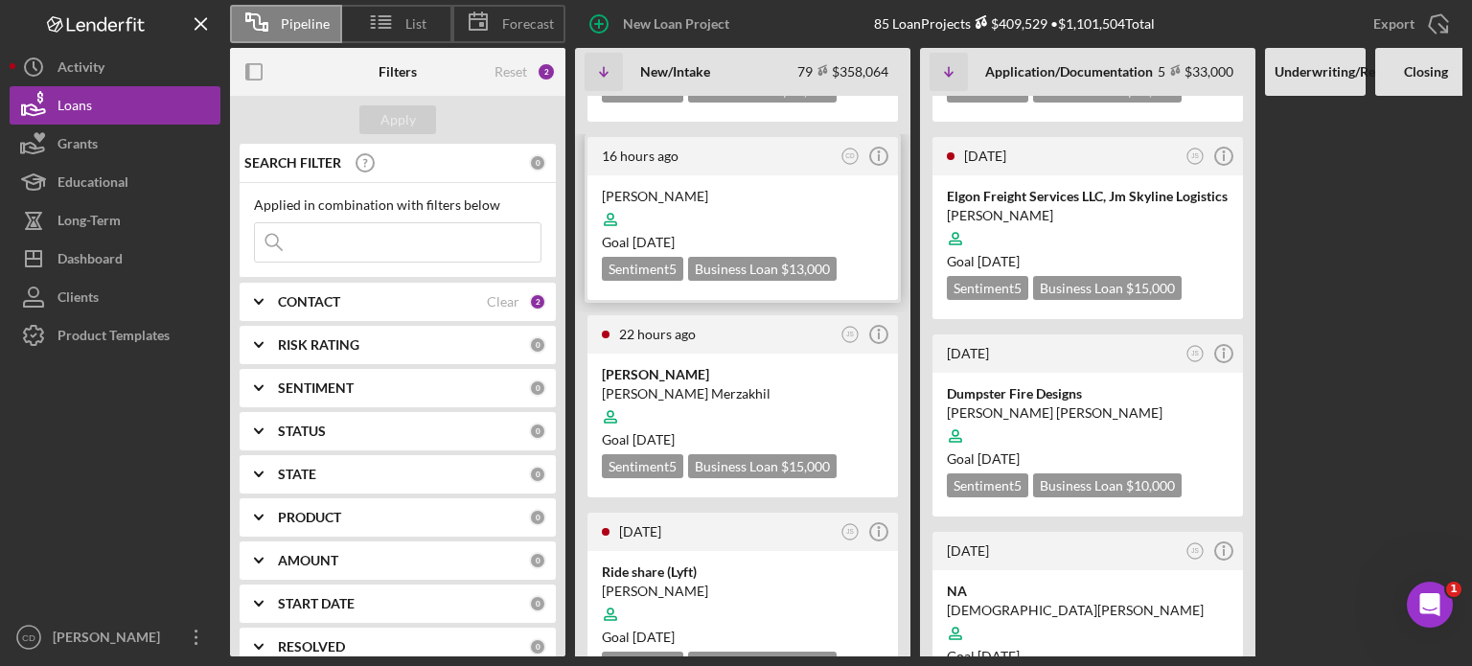
scroll to position [192, 0]
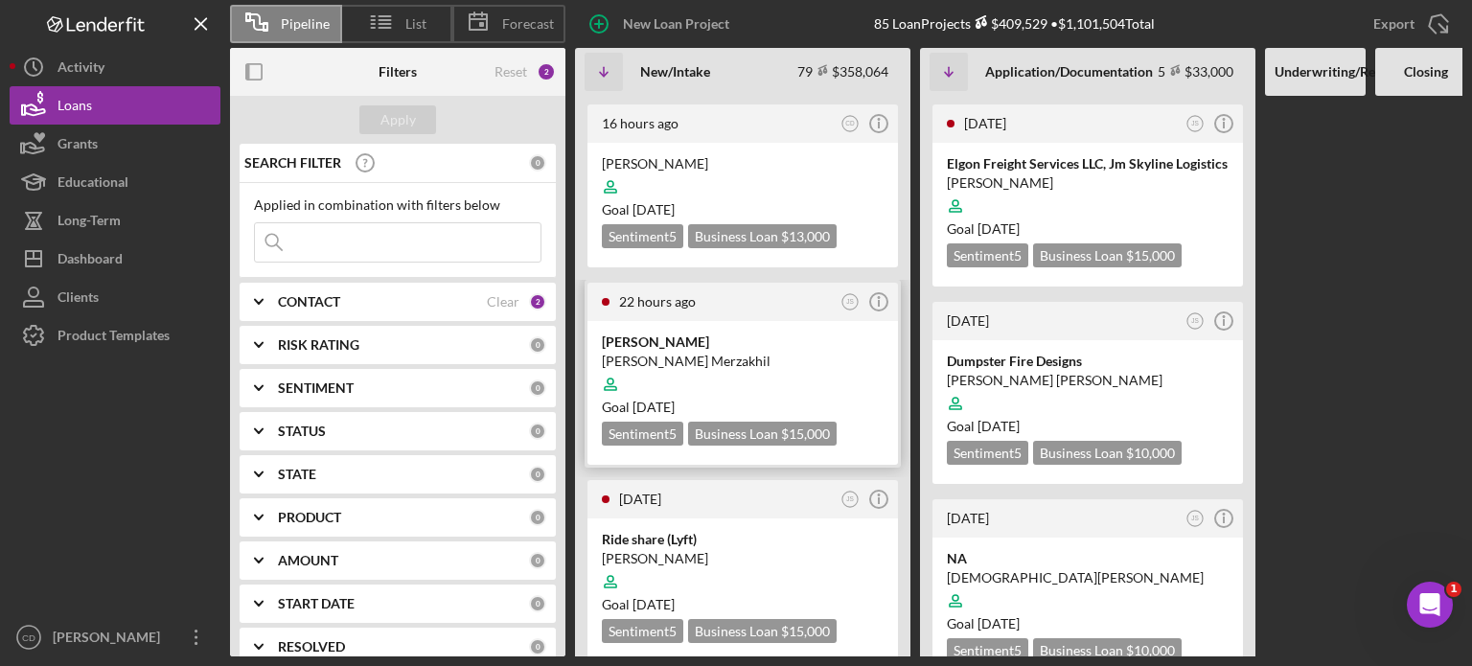
click at [801, 359] on div "[PERSON_NAME] Merzakhil" at bounding box center [743, 361] width 282 height 19
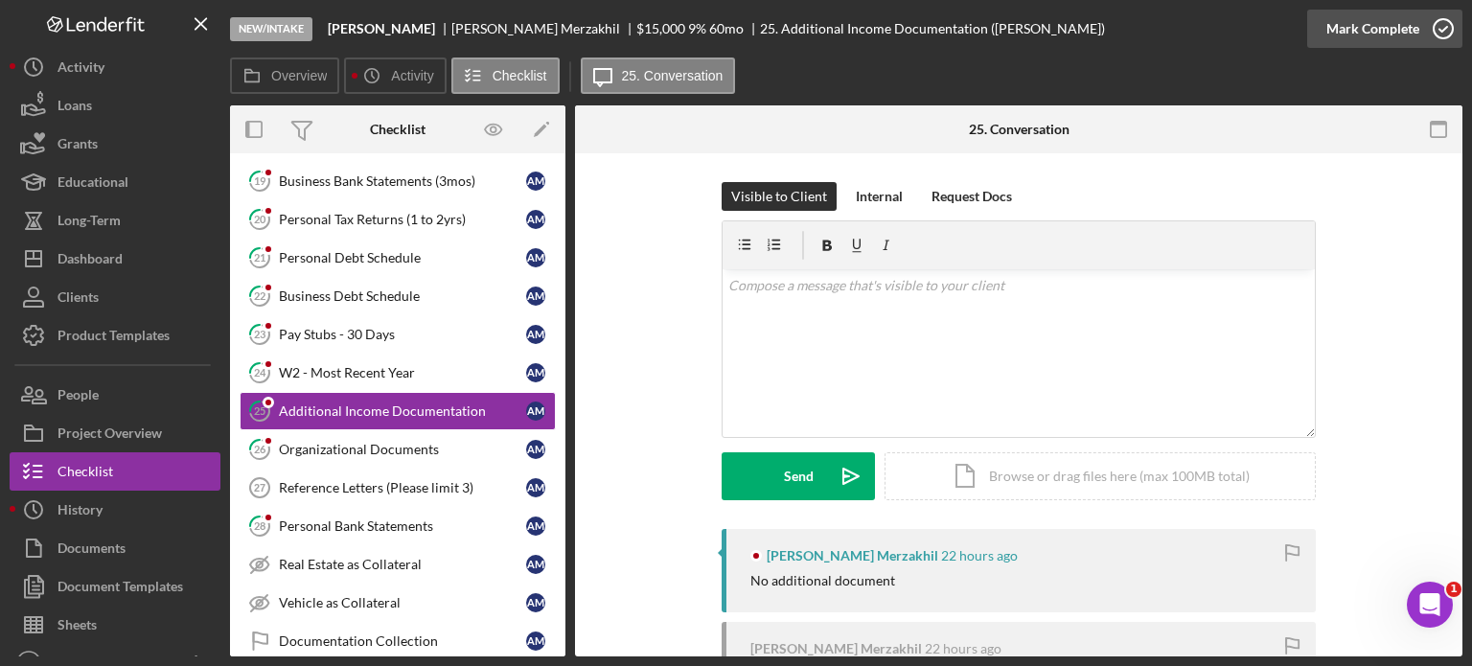
click at [1390, 31] on div "Mark Complete" at bounding box center [1373, 29] width 93 height 38
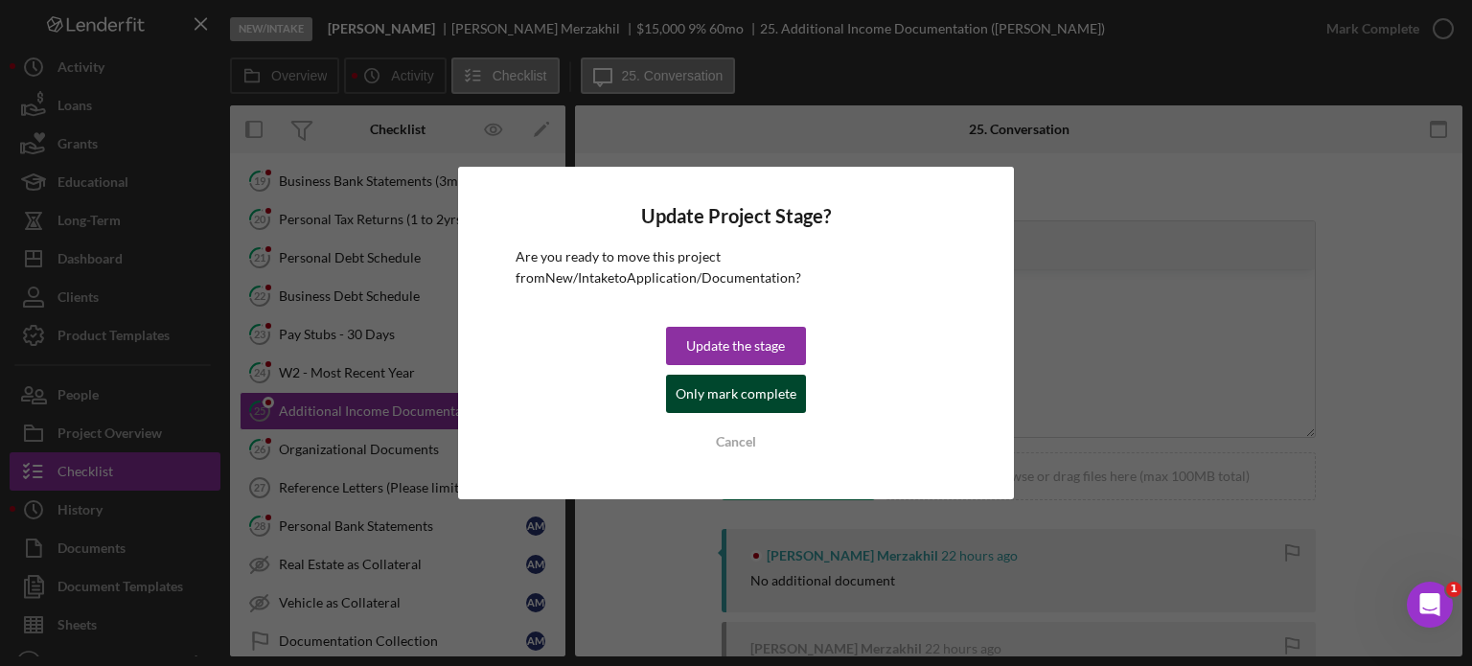
click at [765, 388] on div "Only mark complete" at bounding box center [736, 394] width 121 height 38
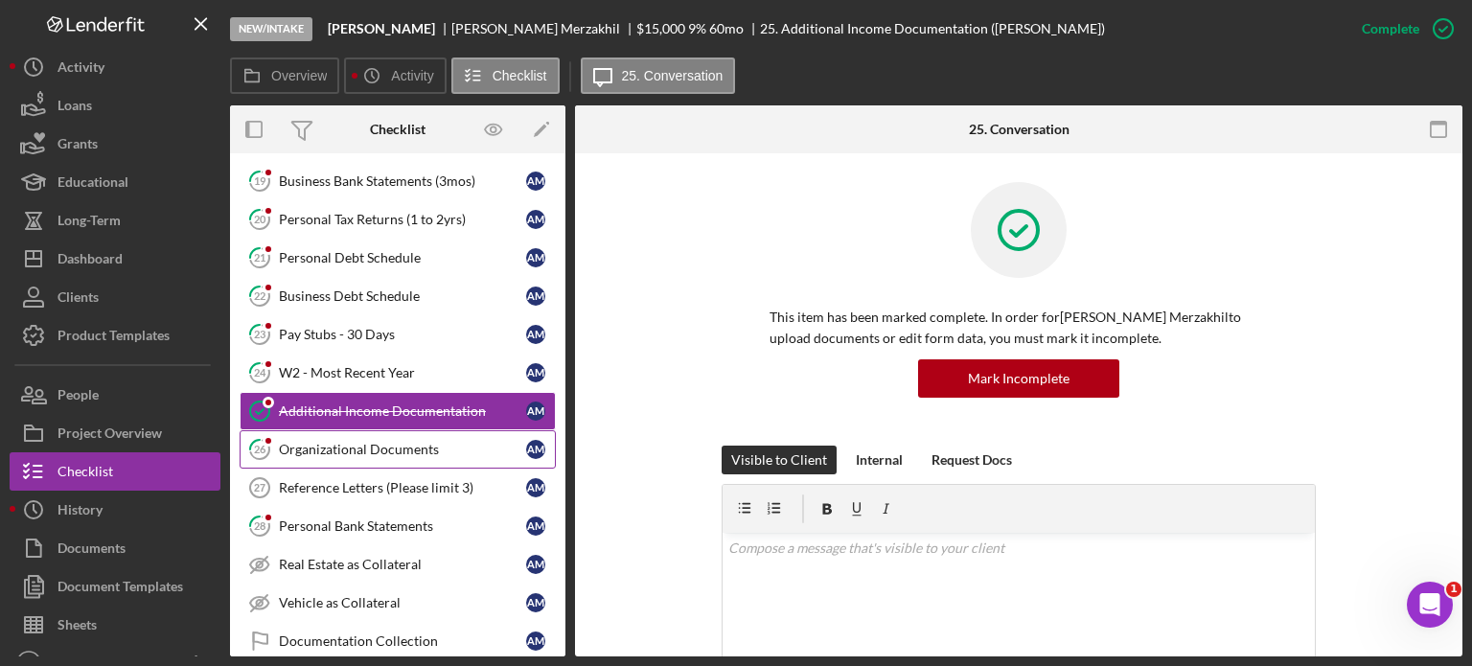
click at [375, 442] on div "Organizational Documents" at bounding box center [402, 449] width 247 height 15
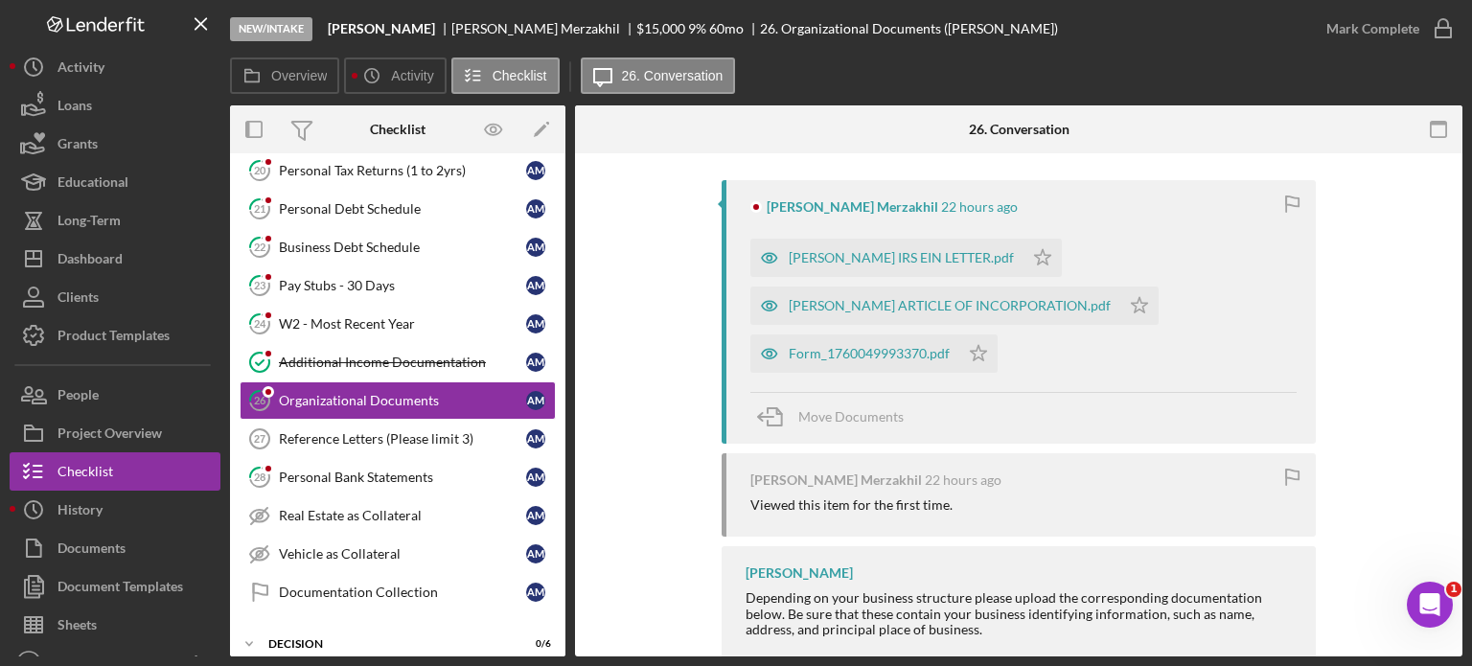
scroll to position [288, 0]
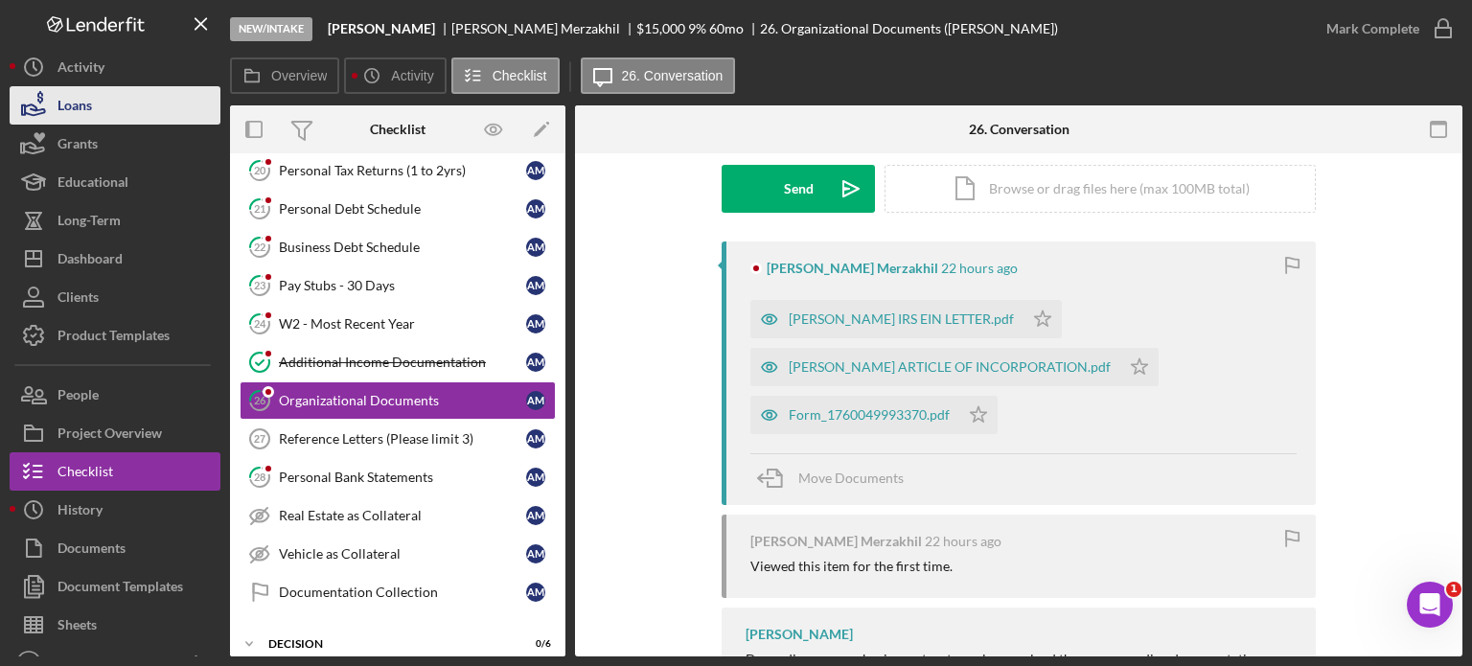
click at [96, 99] on button "Loans" at bounding box center [115, 105] width 211 height 38
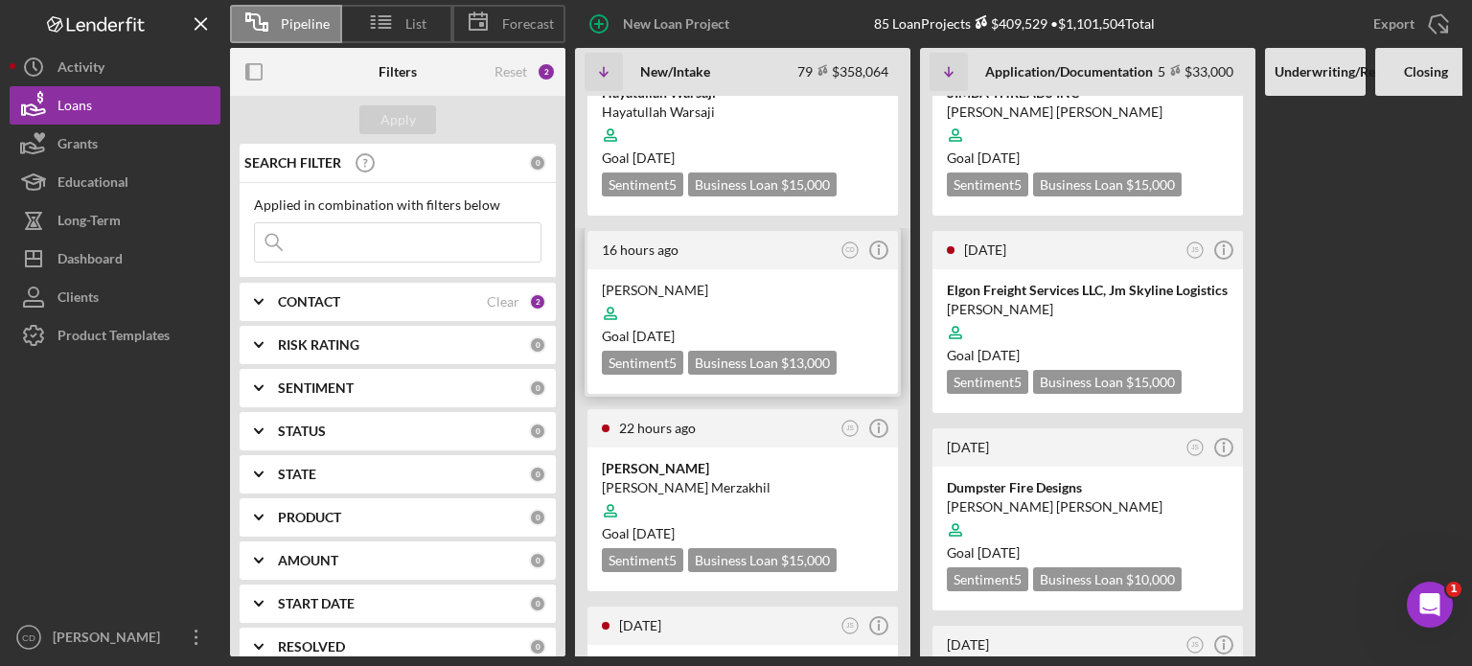
scroll to position [96, 0]
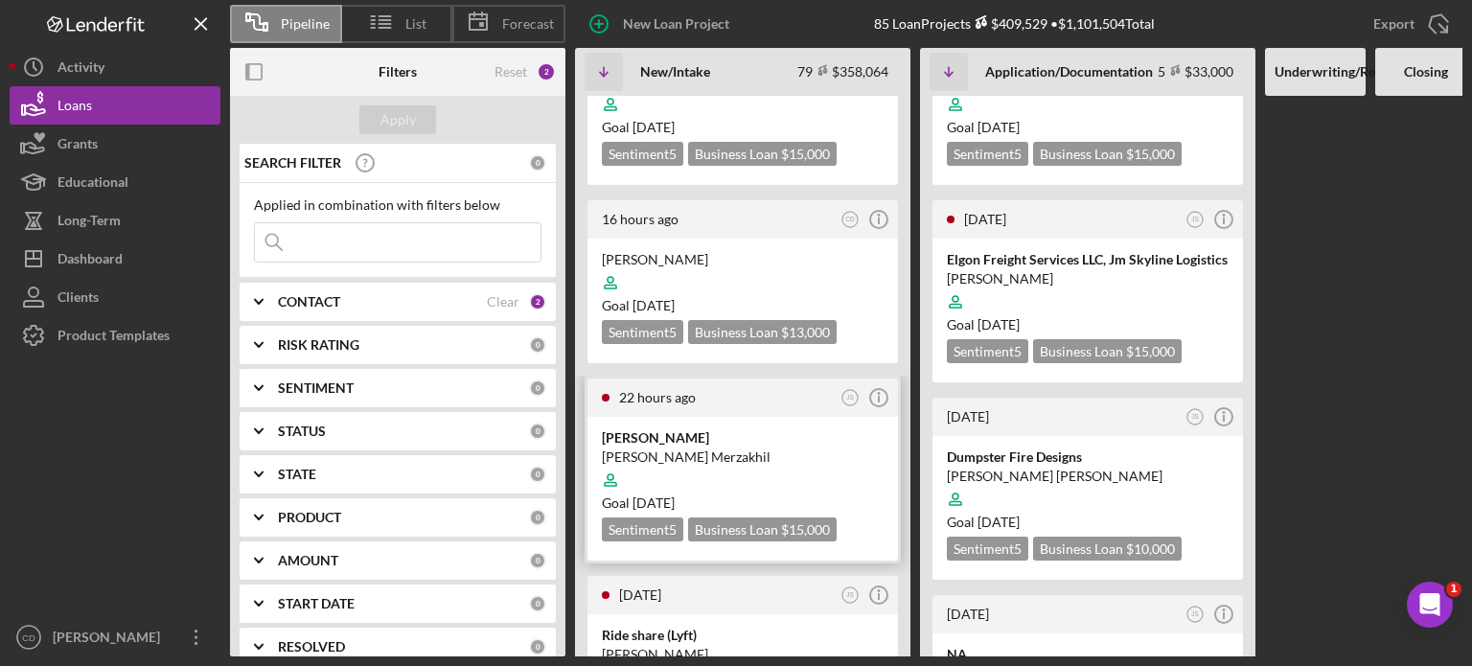
click at [775, 455] on div "[PERSON_NAME] Merzakhil" at bounding box center [743, 457] width 282 height 19
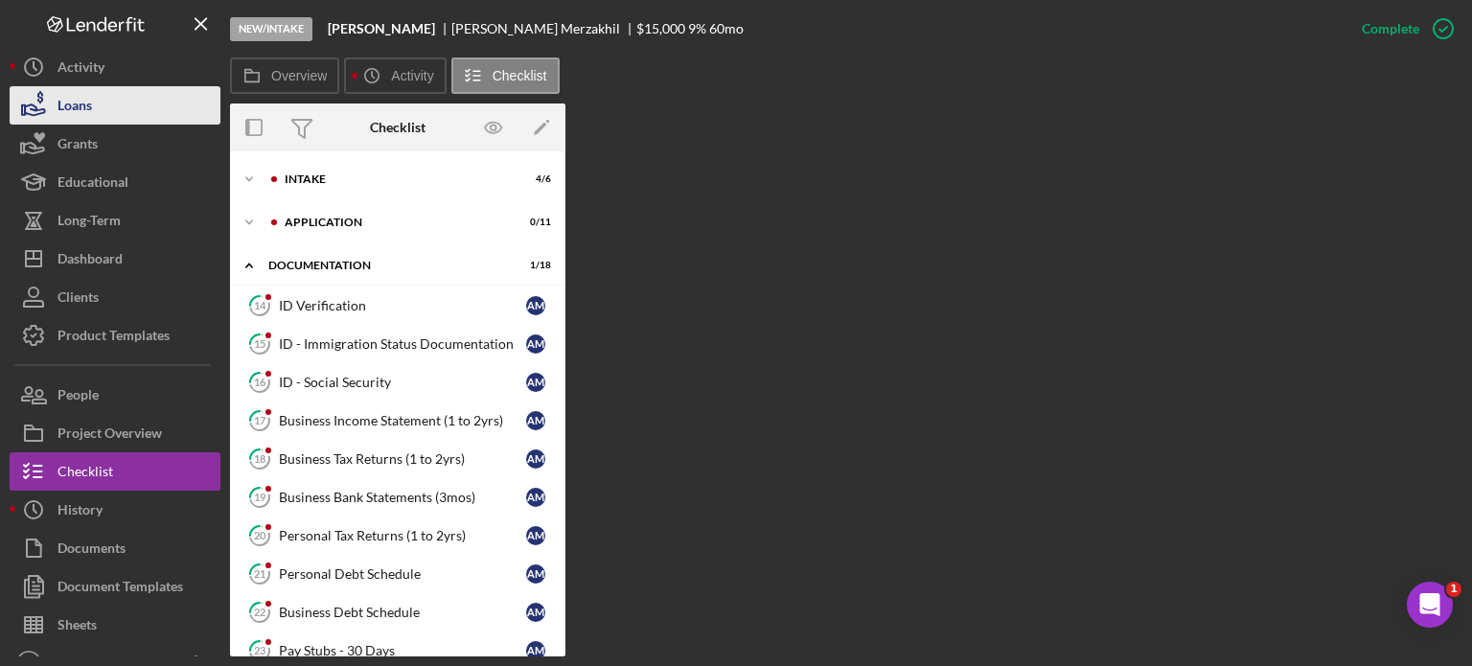
click at [106, 100] on button "Loans" at bounding box center [115, 105] width 211 height 38
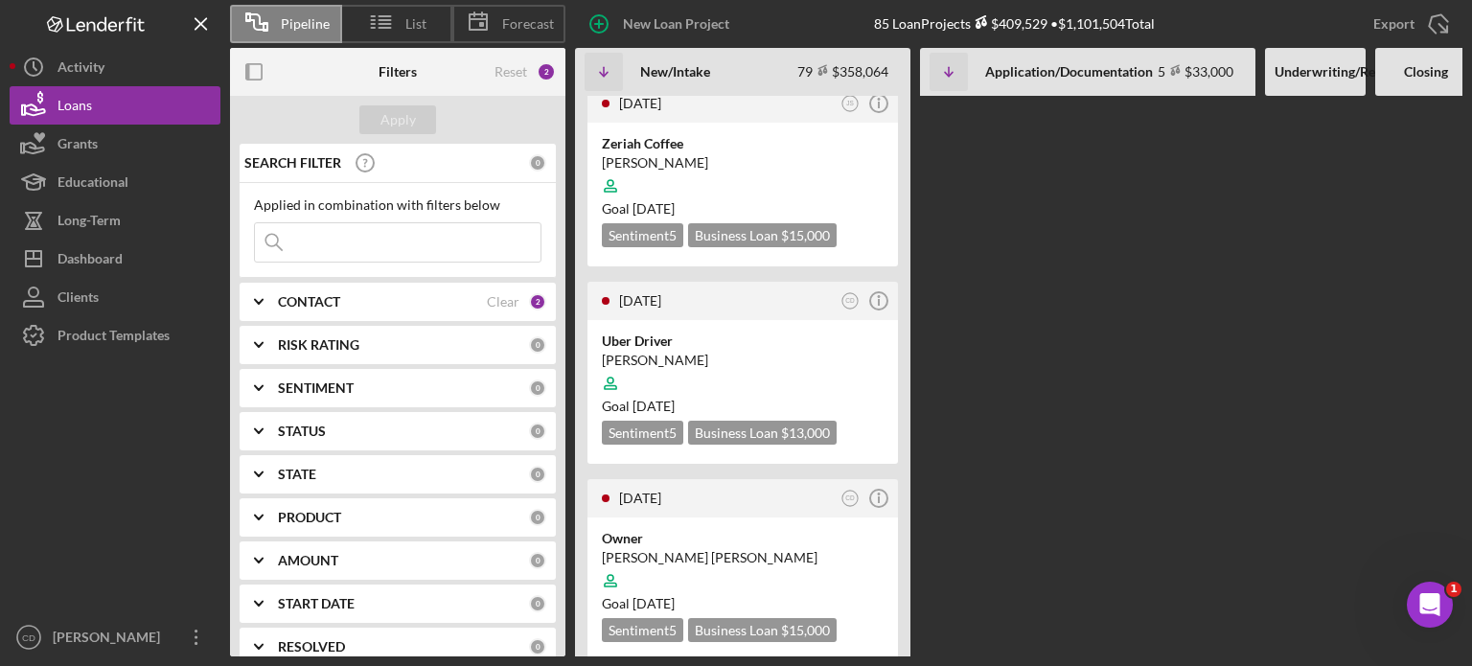
scroll to position [1246, 0]
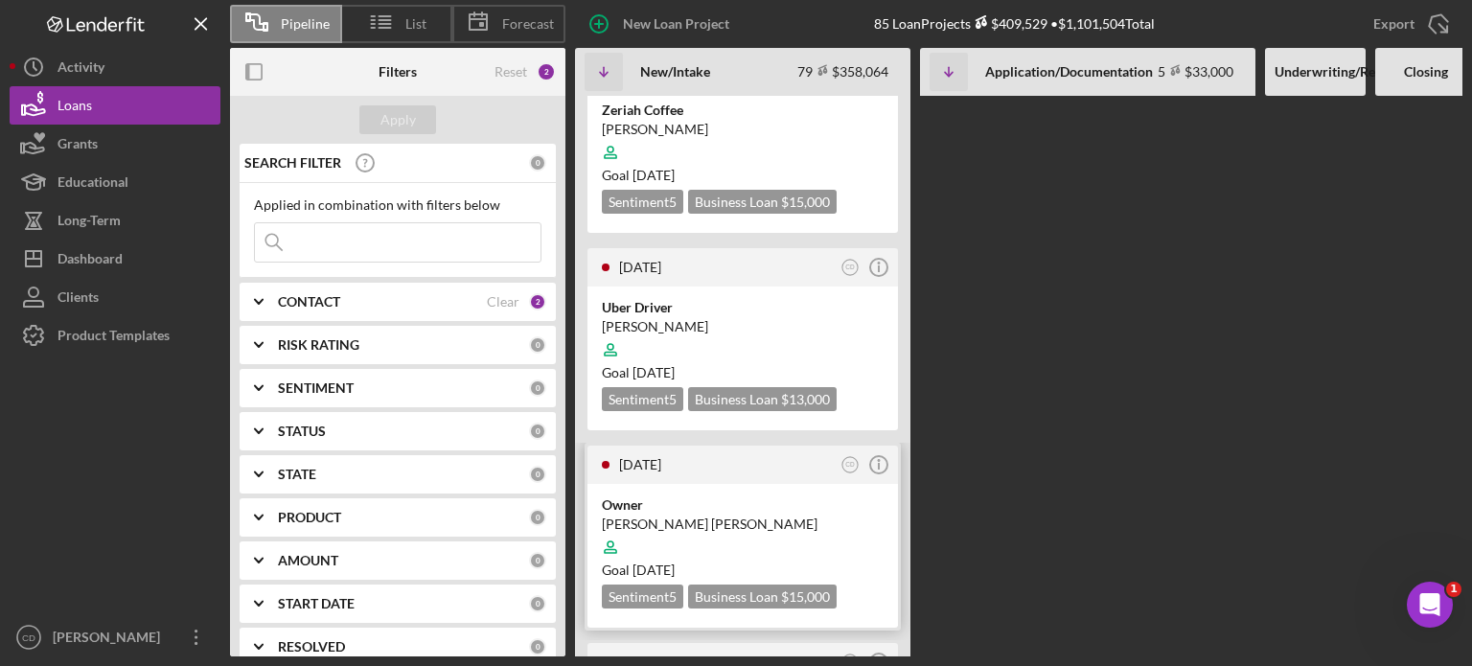
click at [723, 515] on div "[PERSON_NAME] [PERSON_NAME]" at bounding box center [743, 524] width 282 height 19
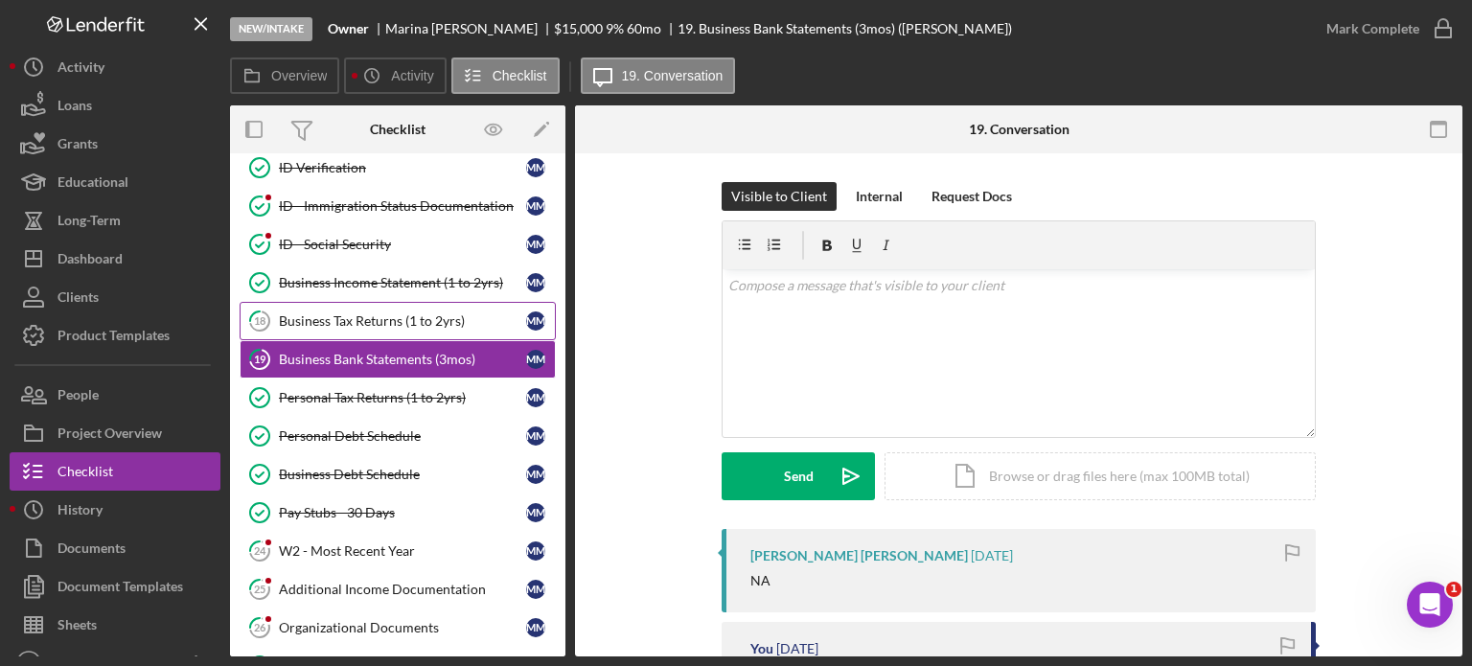
scroll to position [187, 0]
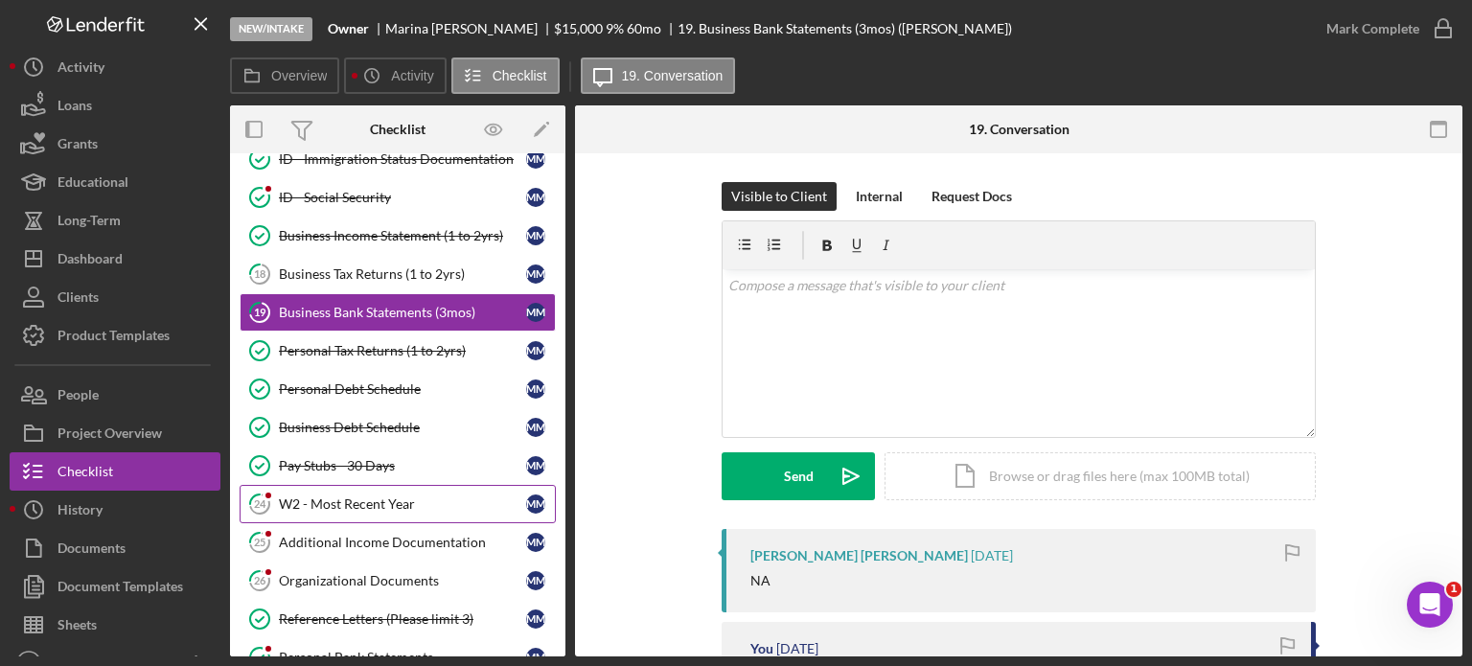
click at [358, 496] on div "W2 - Most Recent Year" at bounding box center [402, 503] width 247 height 15
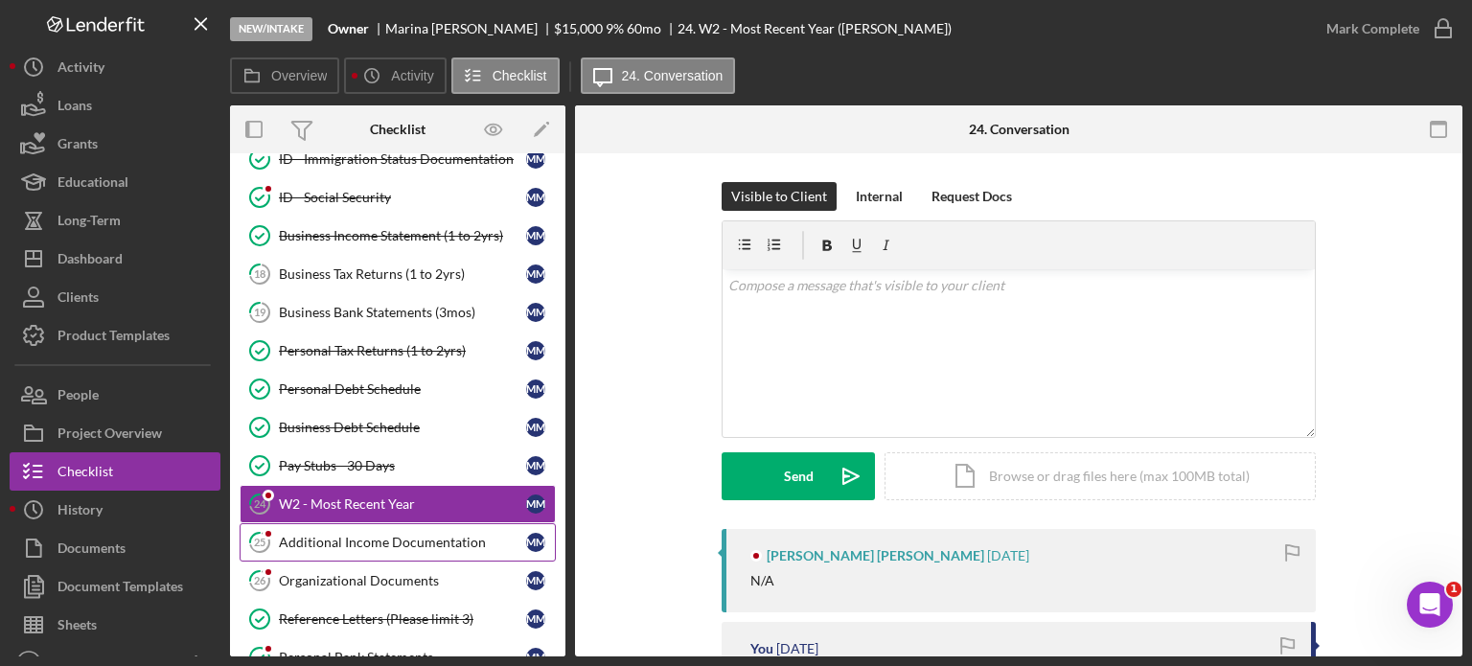
click at [345, 528] on link "25 Additional Income Documentation M M" at bounding box center [398, 542] width 316 height 38
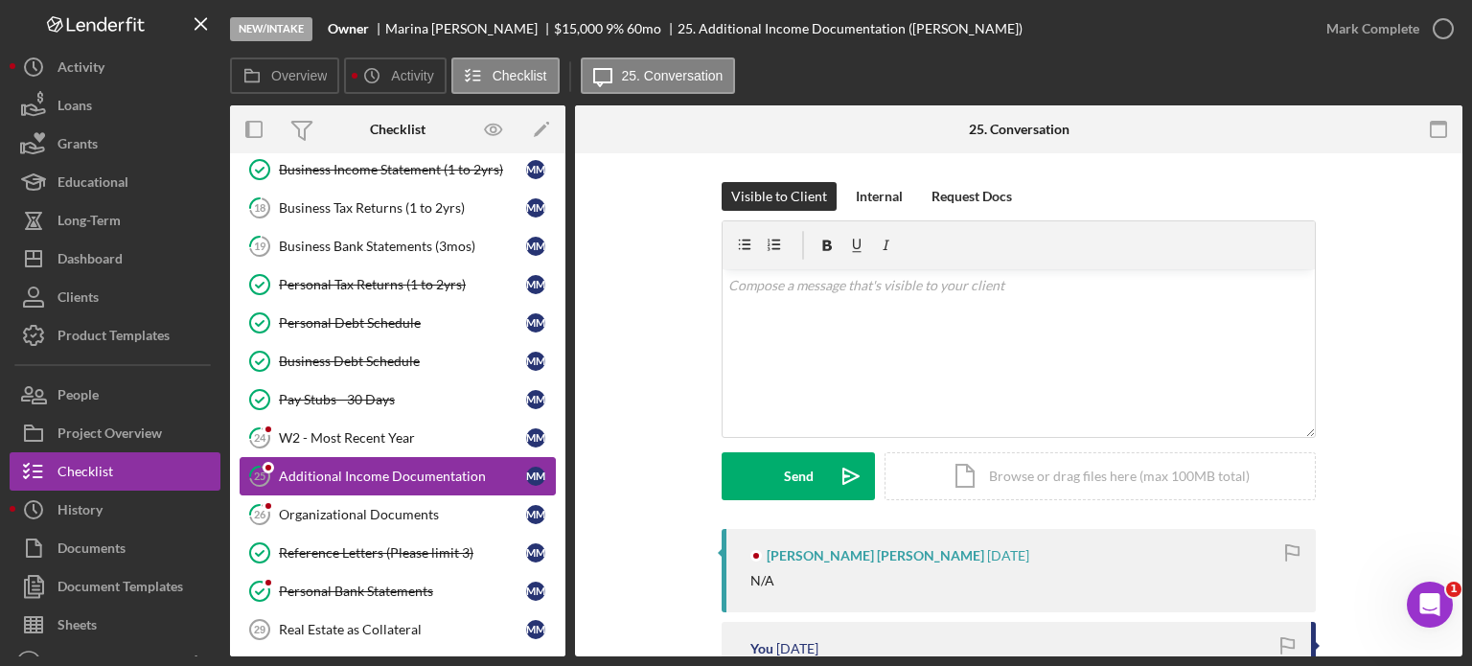
scroll to position [283, 0]
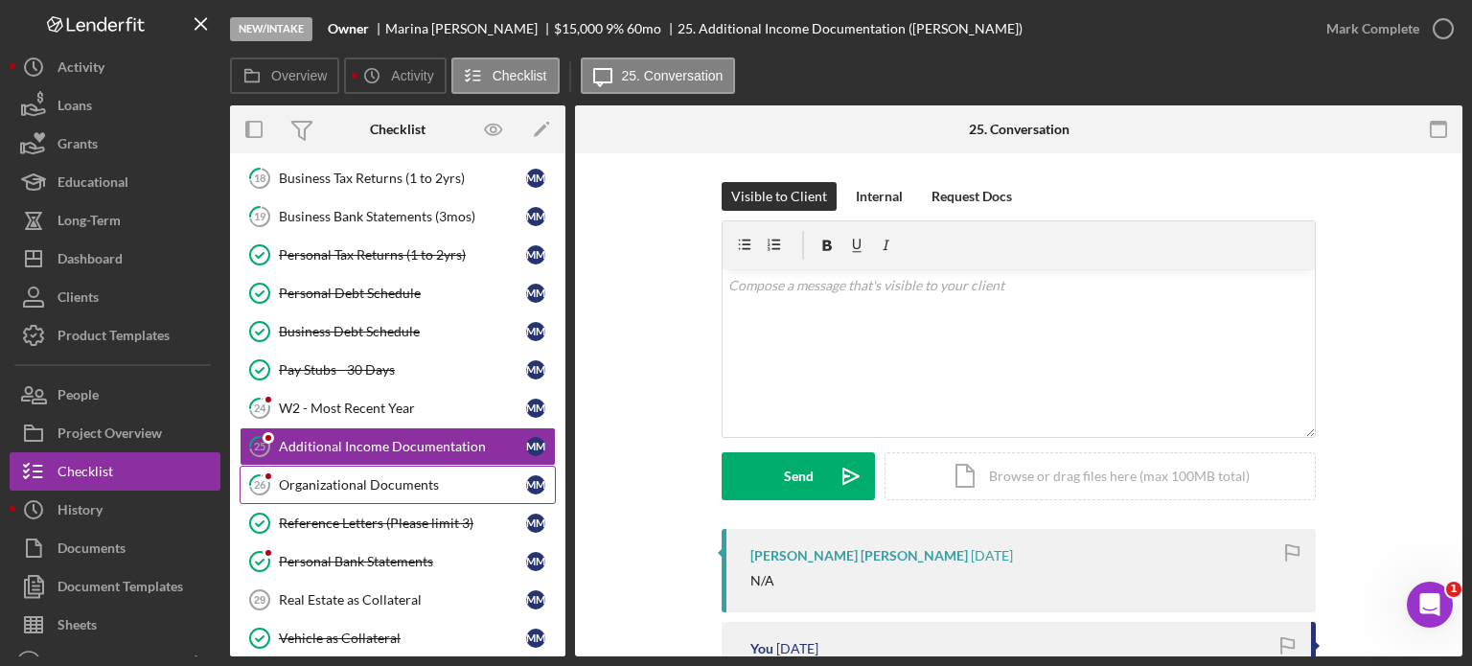
click at [345, 480] on div "Organizational Documents" at bounding box center [402, 484] width 247 height 15
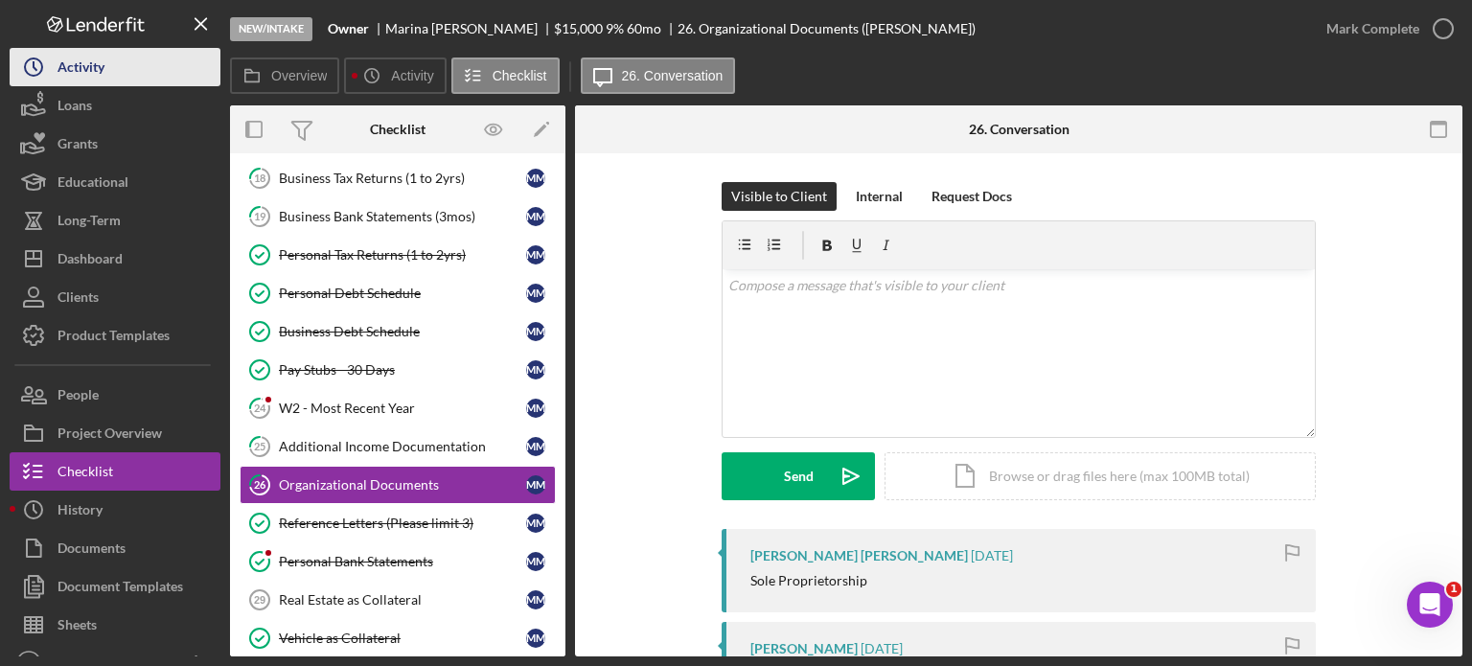
click at [115, 68] on button "Icon/History Activity" at bounding box center [115, 67] width 211 height 38
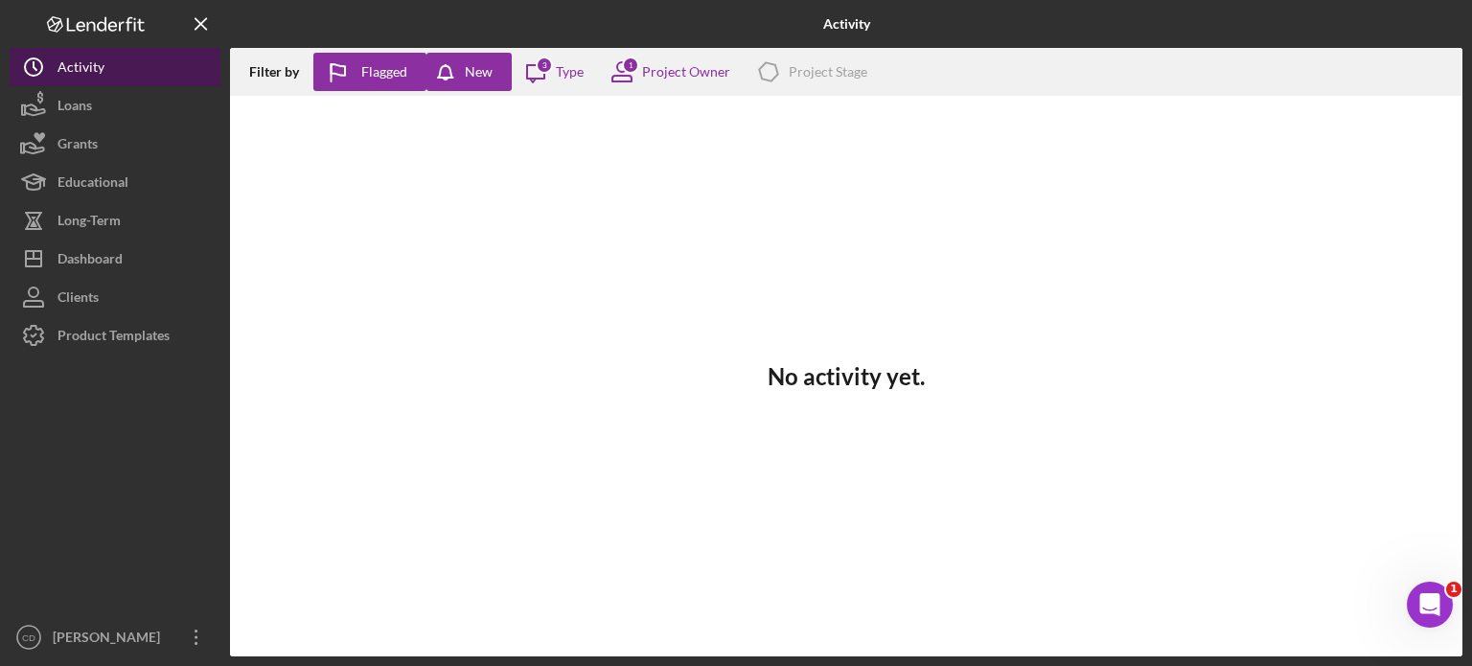
click at [110, 71] on button "Icon/History Activity" at bounding box center [115, 67] width 211 height 38
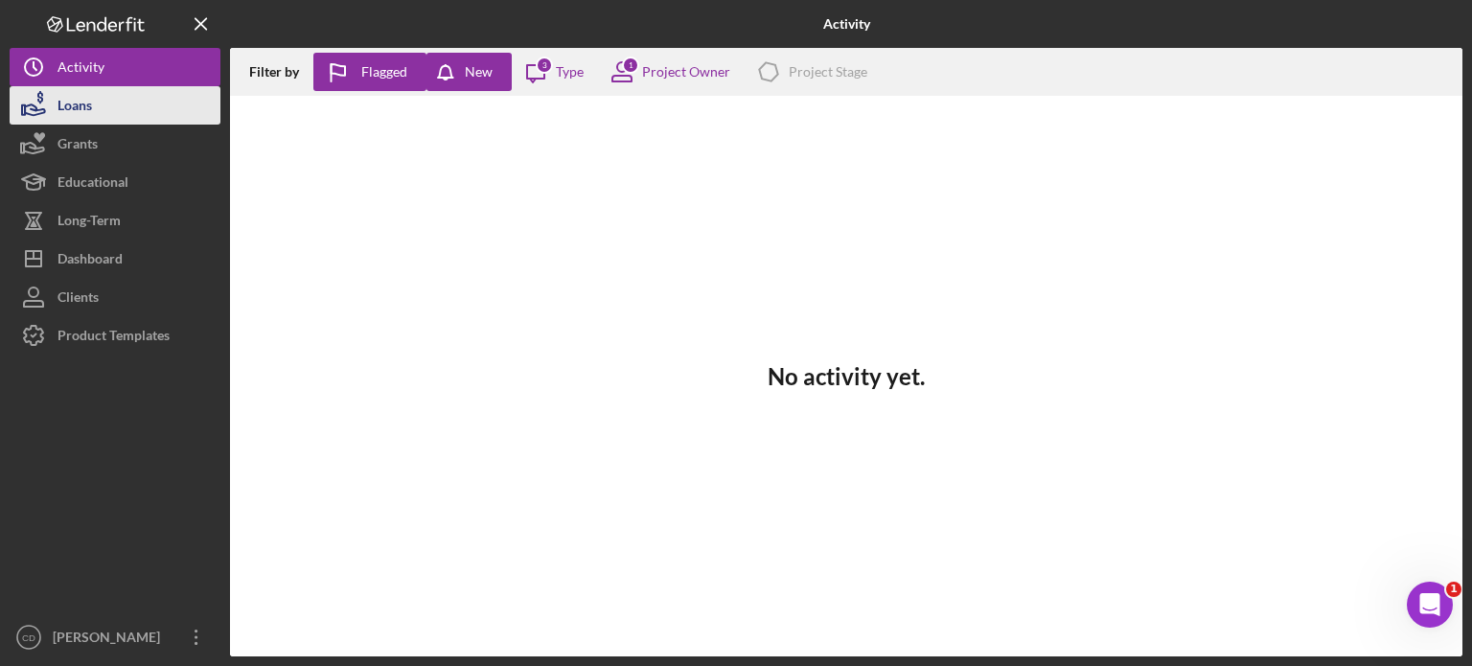
click at [127, 99] on button "Loans" at bounding box center [115, 105] width 211 height 38
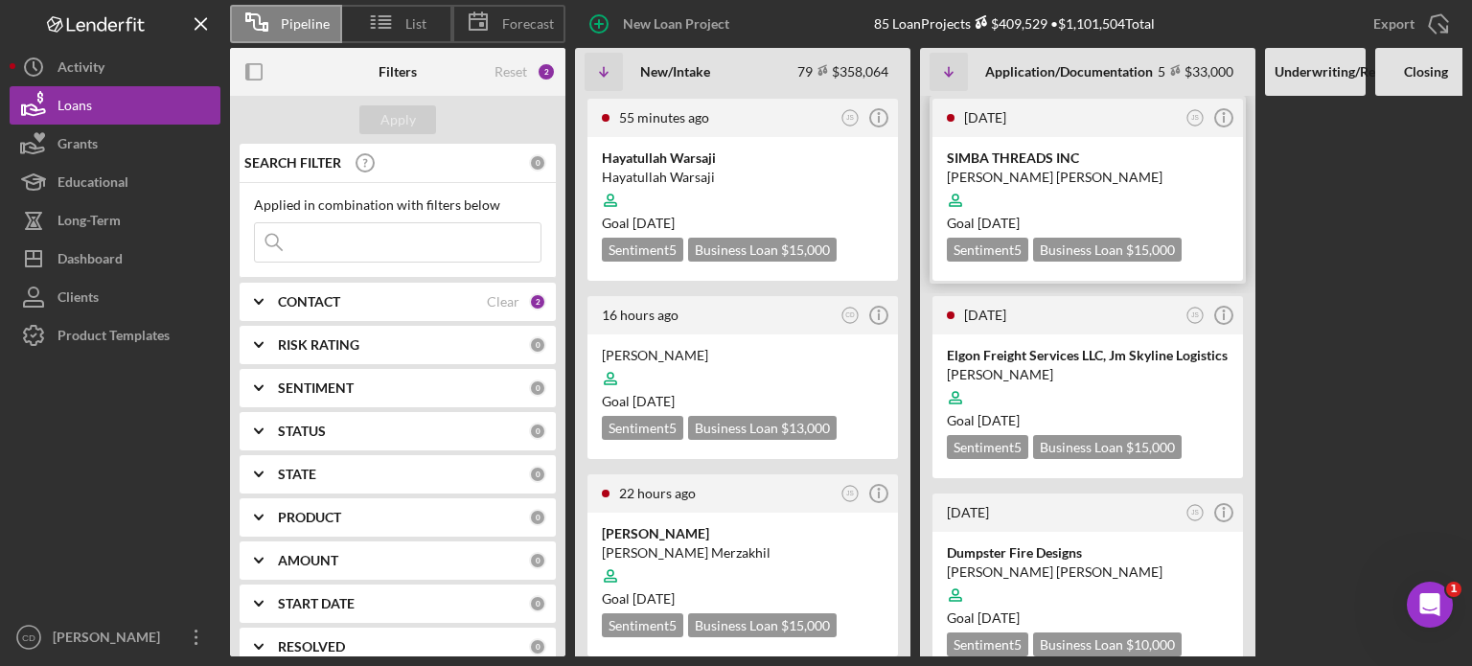
click at [1096, 179] on div "[PERSON_NAME] [PERSON_NAME]" at bounding box center [1088, 177] width 282 height 19
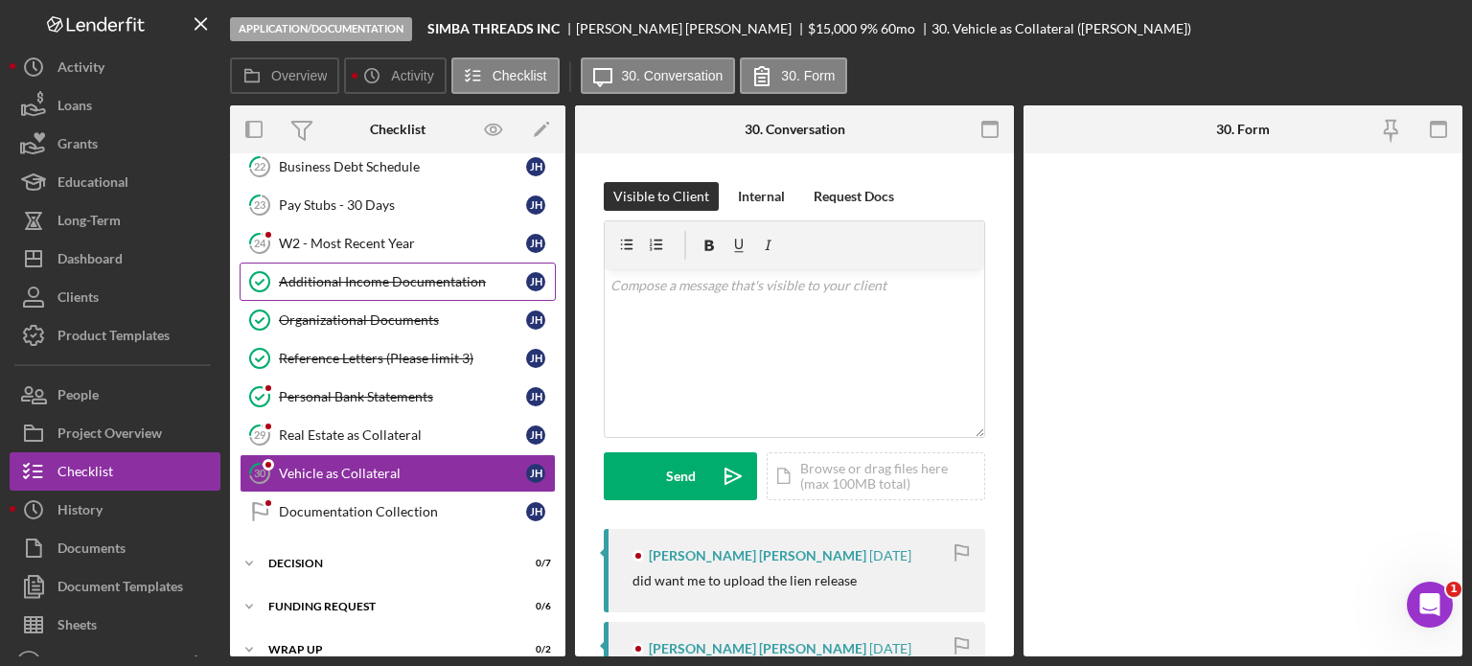
scroll to position [461, 0]
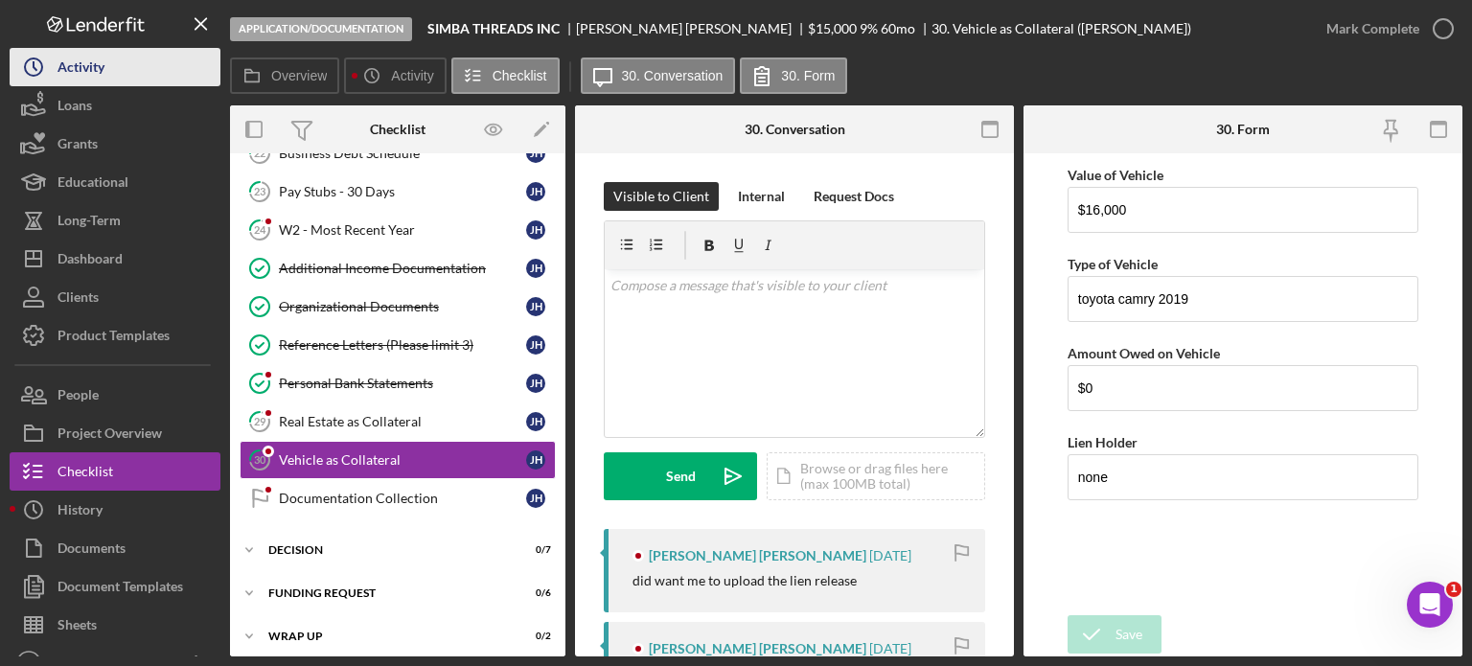
click at [111, 63] on button "Icon/History Activity" at bounding box center [115, 67] width 211 height 38
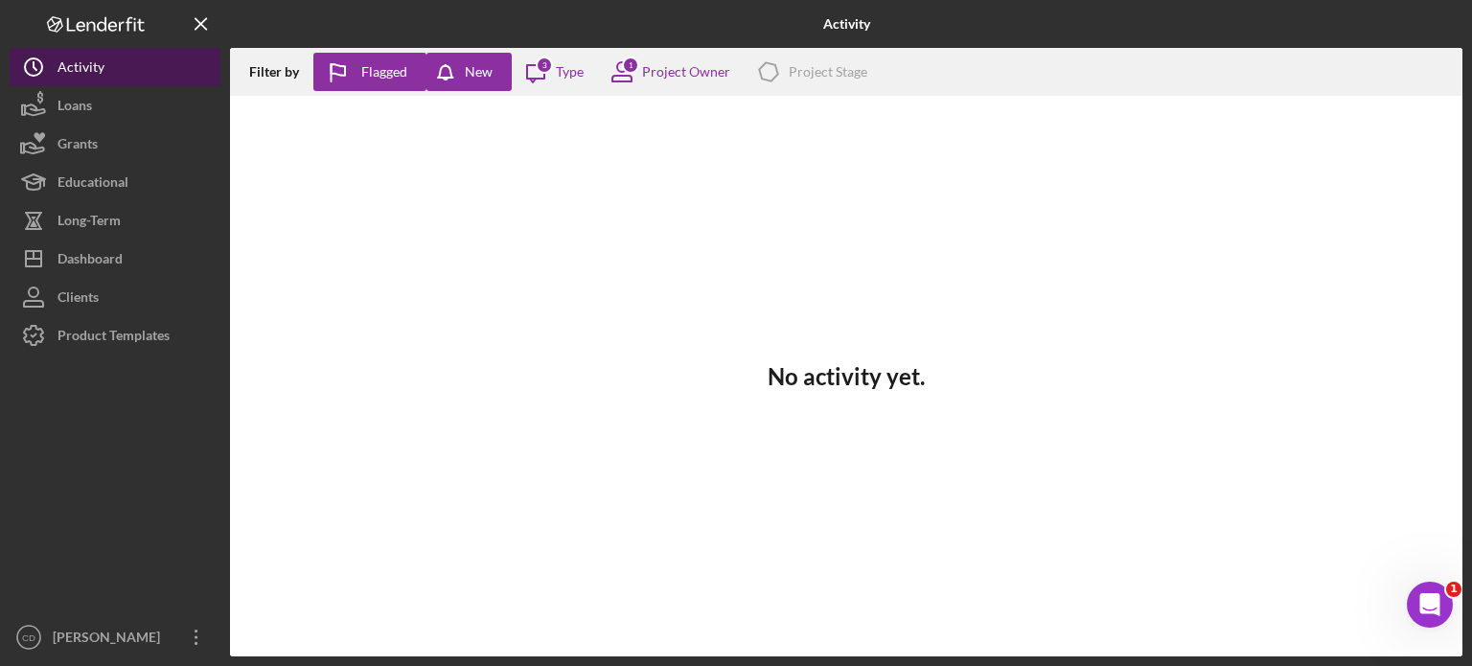
click at [86, 64] on div "Activity" at bounding box center [81, 69] width 47 height 43
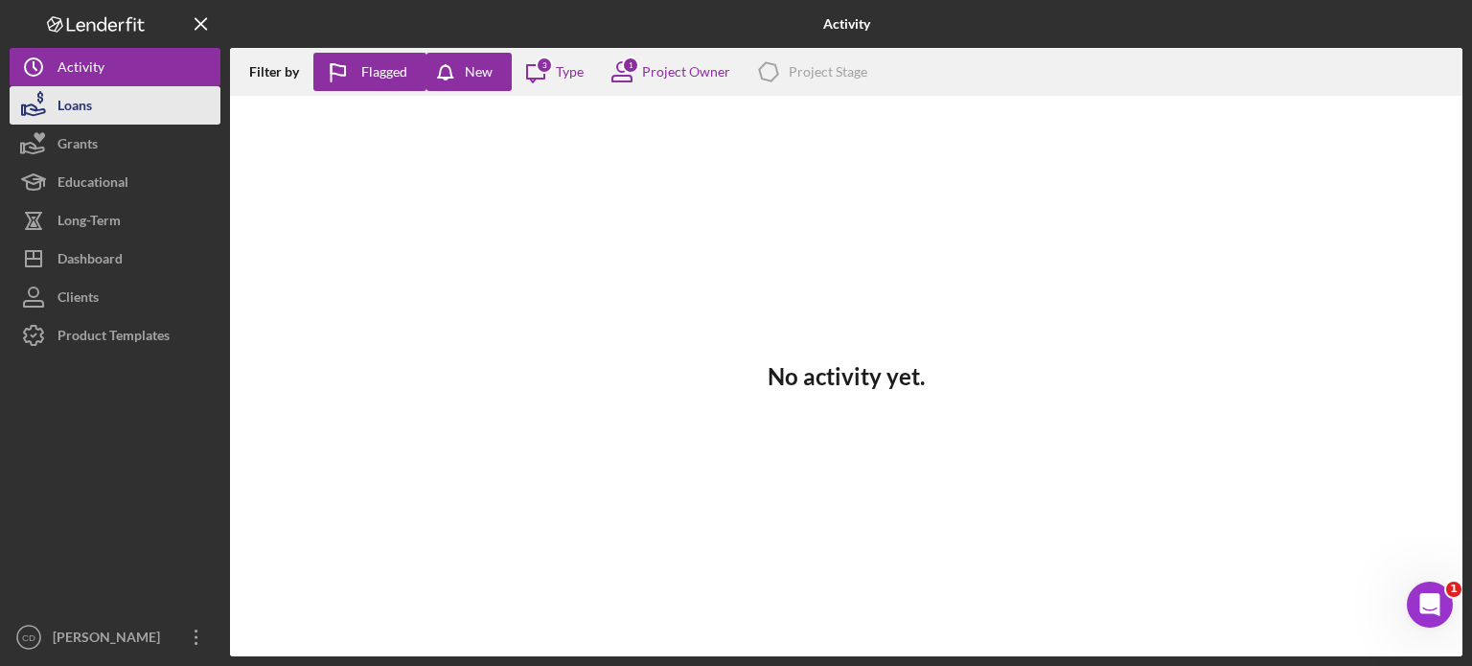
click at [116, 95] on button "Loans" at bounding box center [115, 105] width 211 height 38
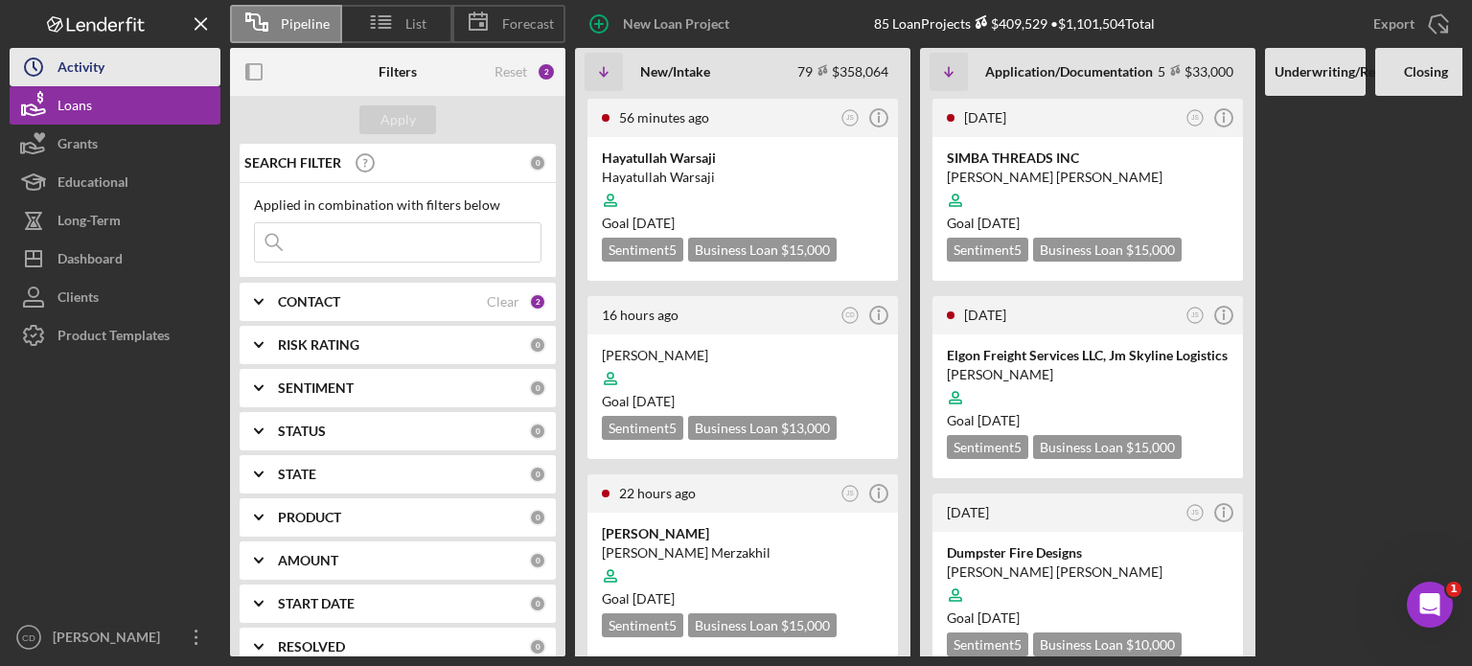
click at [86, 65] on div "Activity" at bounding box center [81, 69] width 47 height 43
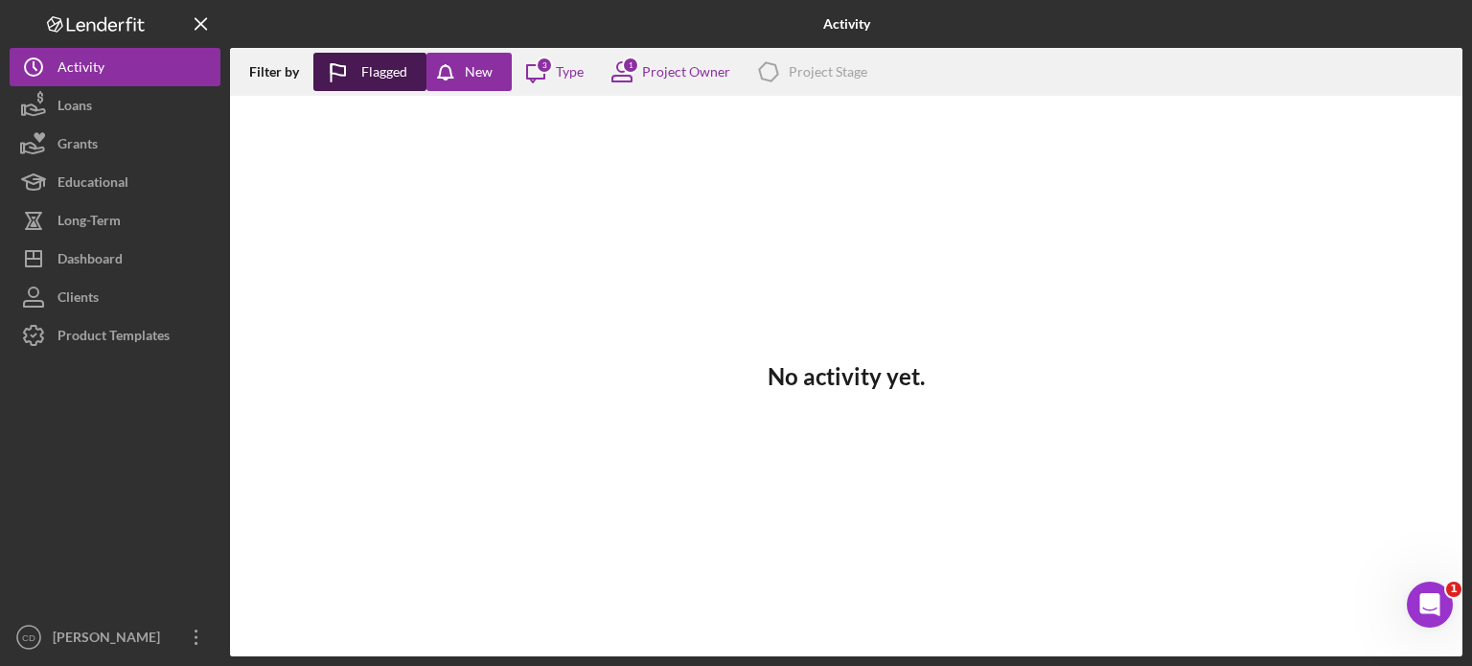
click at [387, 74] on div "Flagged" at bounding box center [384, 72] width 46 height 38
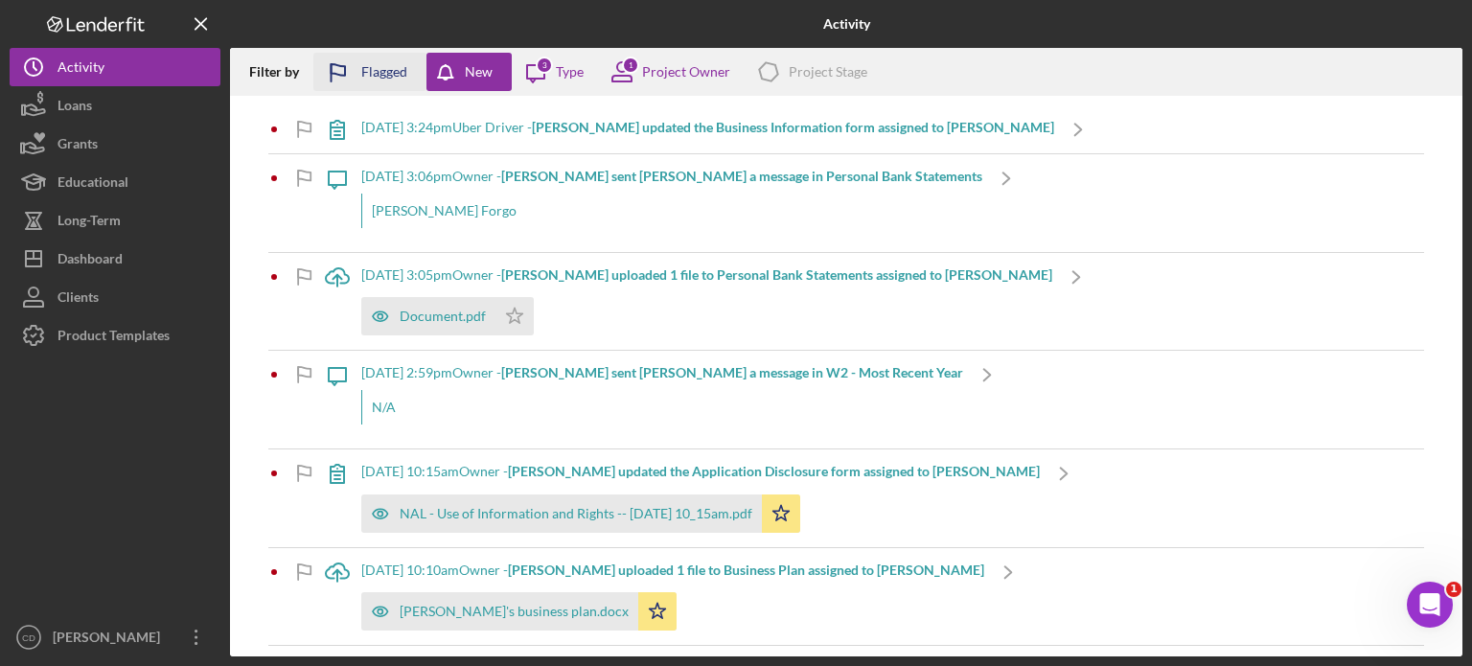
click at [385, 72] on div "Flagged" at bounding box center [384, 72] width 46 height 38
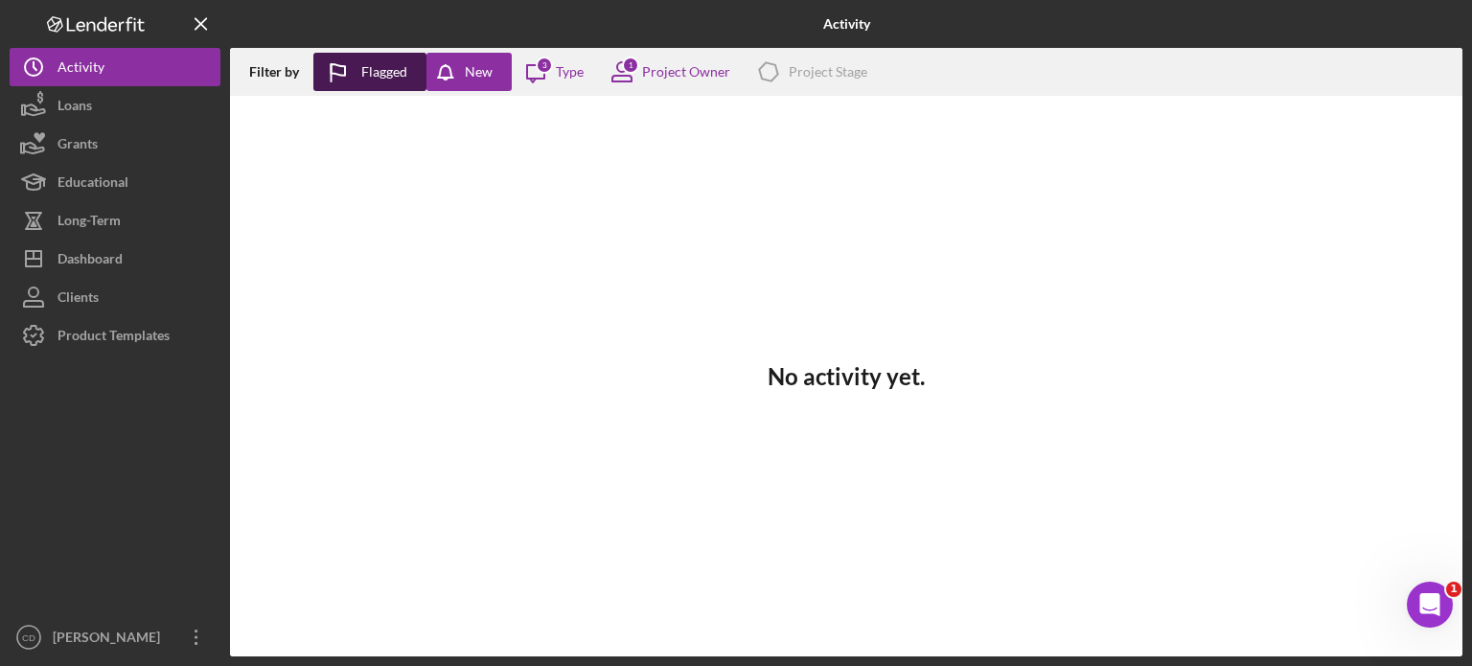
click at [380, 72] on div "Flagged" at bounding box center [384, 72] width 46 height 38
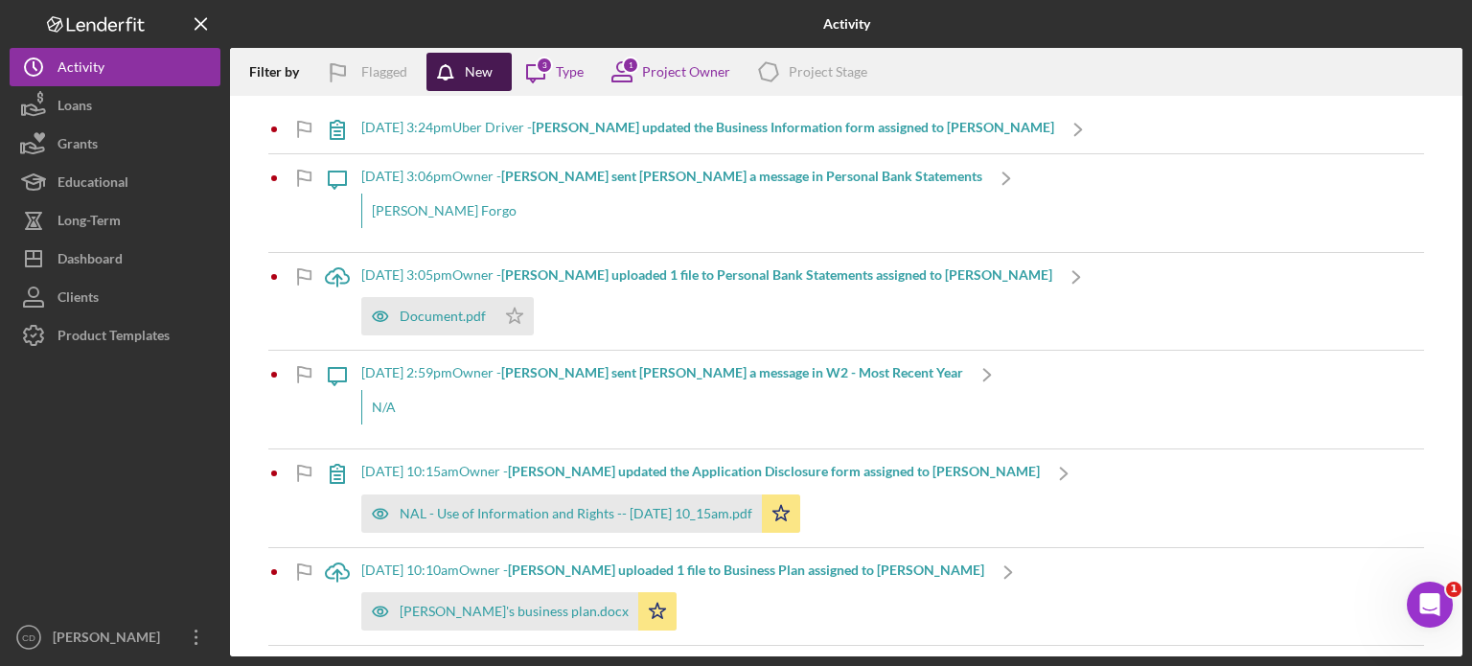
click at [456, 72] on icon "button" at bounding box center [451, 77] width 48 height 48
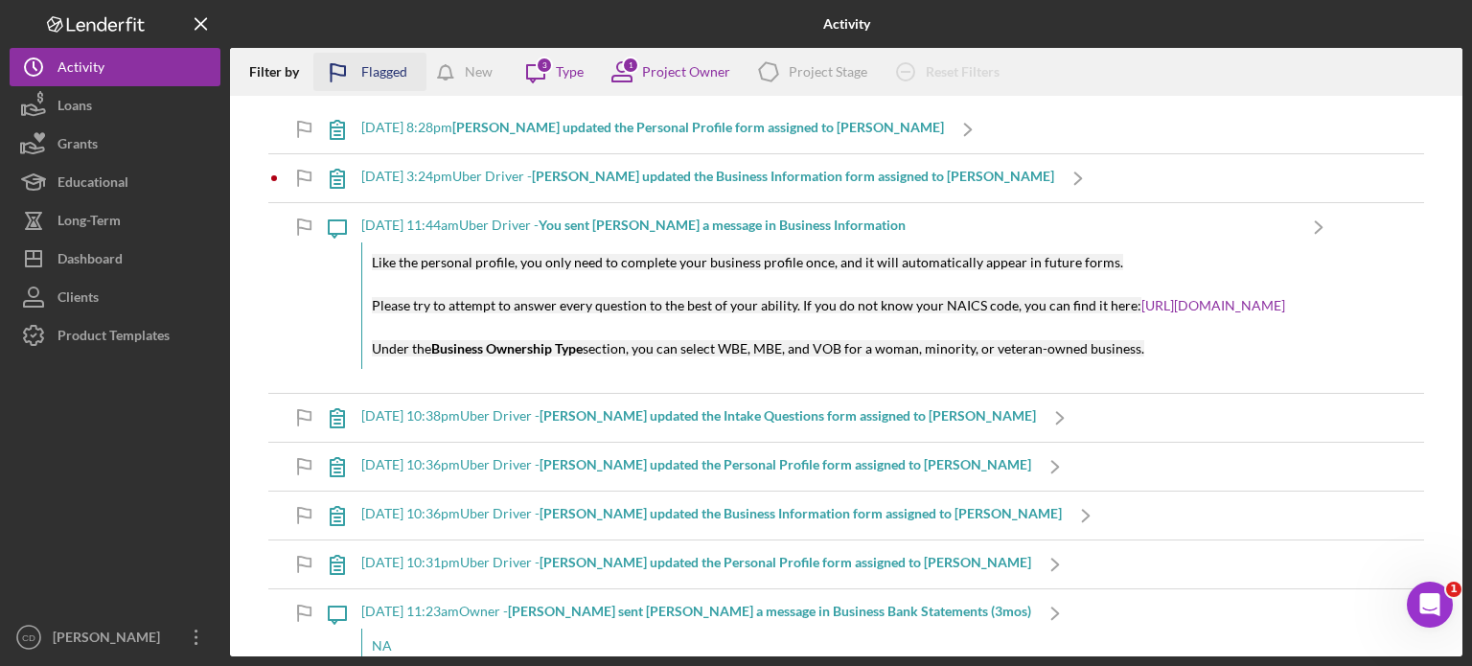
click at [398, 68] on div "Flagged" at bounding box center [384, 72] width 46 height 38
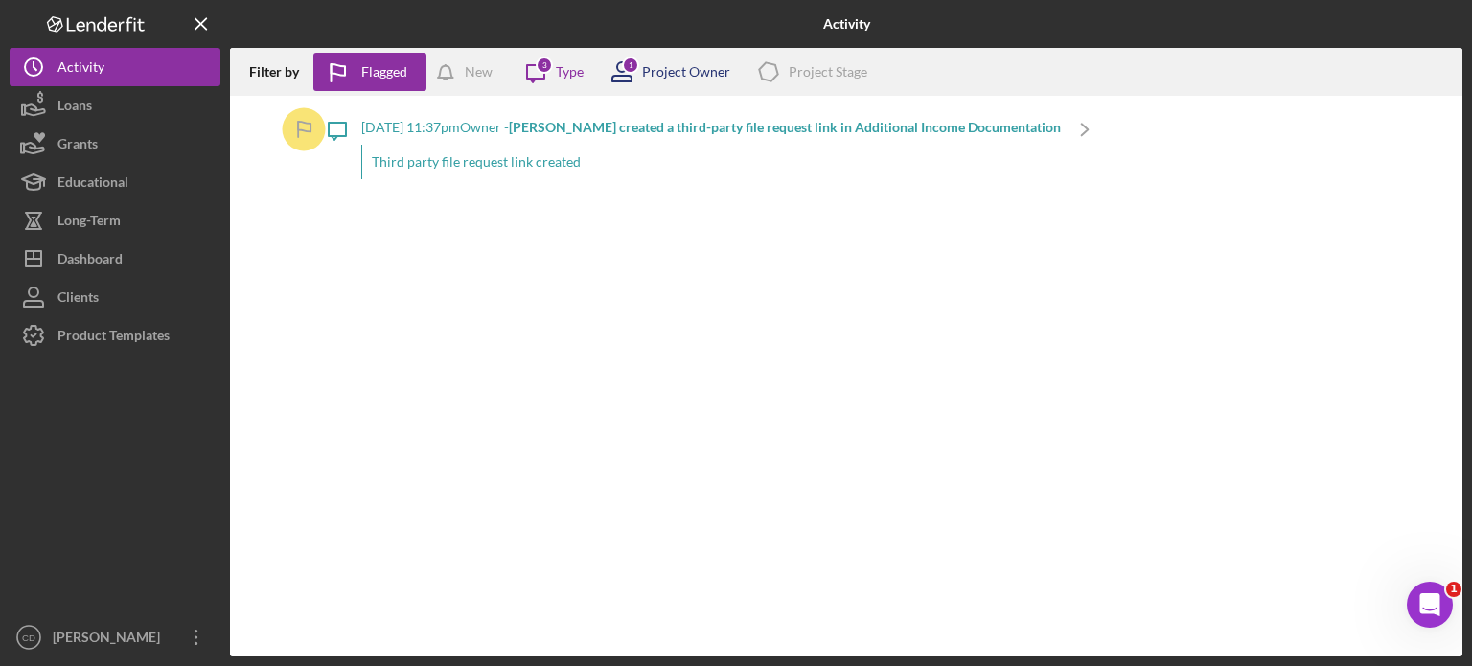
click at [710, 72] on div "Project Owner" at bounding box center [686, 71] width 88 height 15
click at [565, 77] on div "Type" at bounding box center [570, 71] width 28 height 15
click at [447, 263] on div "Filter by Flagged New Icon/Message 3 Type 1 Project Owner Icon/Product Project …" at bounding box center [846, 352] width 1233 height 609
click at [465, 77] on div "New" at bounding box center [479, 72] width 28 height 38
